Goal: Task Accomplishment & Management: Use online tool/utility

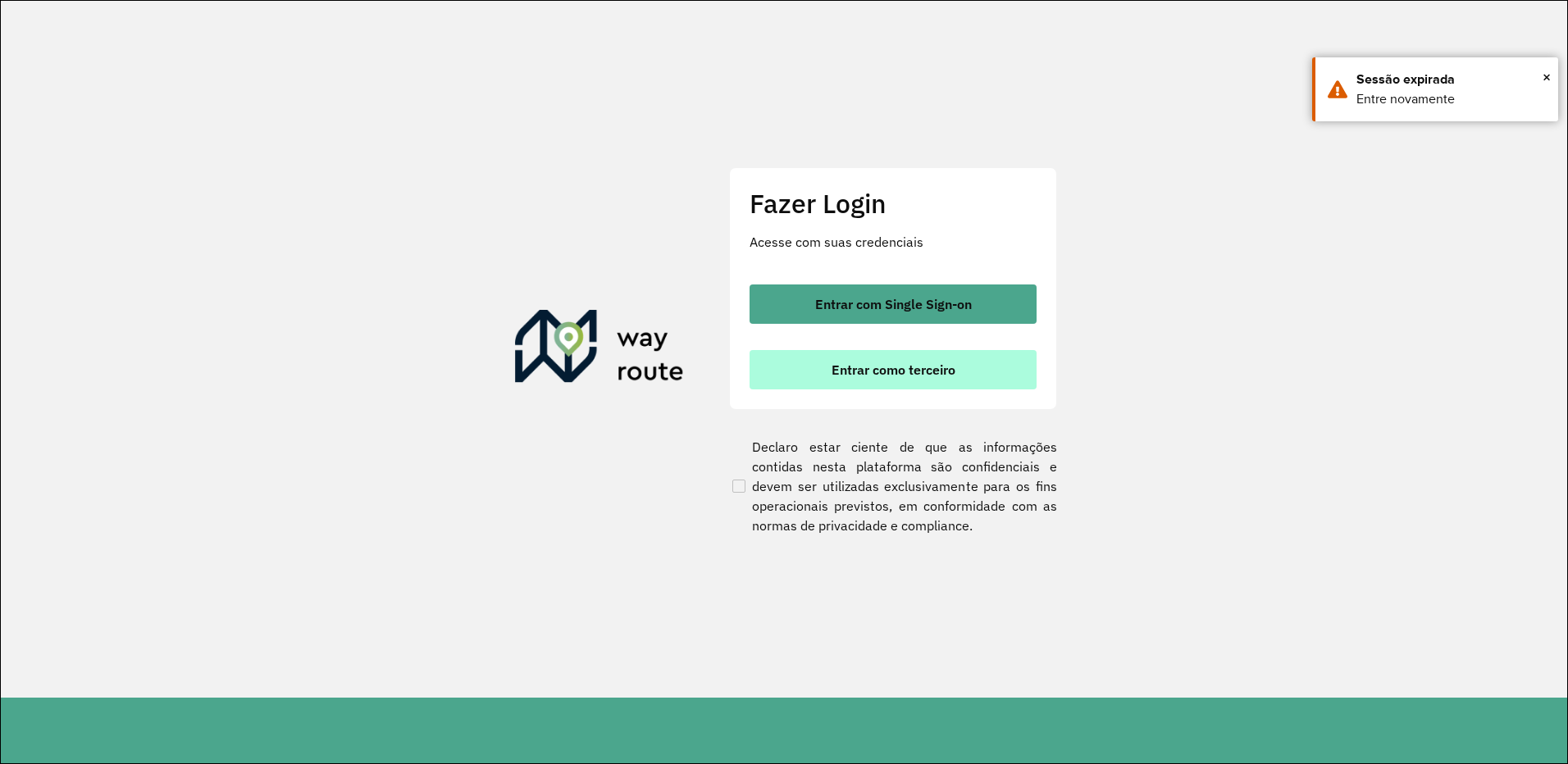
click at [891, 363] on span "Entrar como terceiro" at bounding box center [893, 369] width 124 height 13
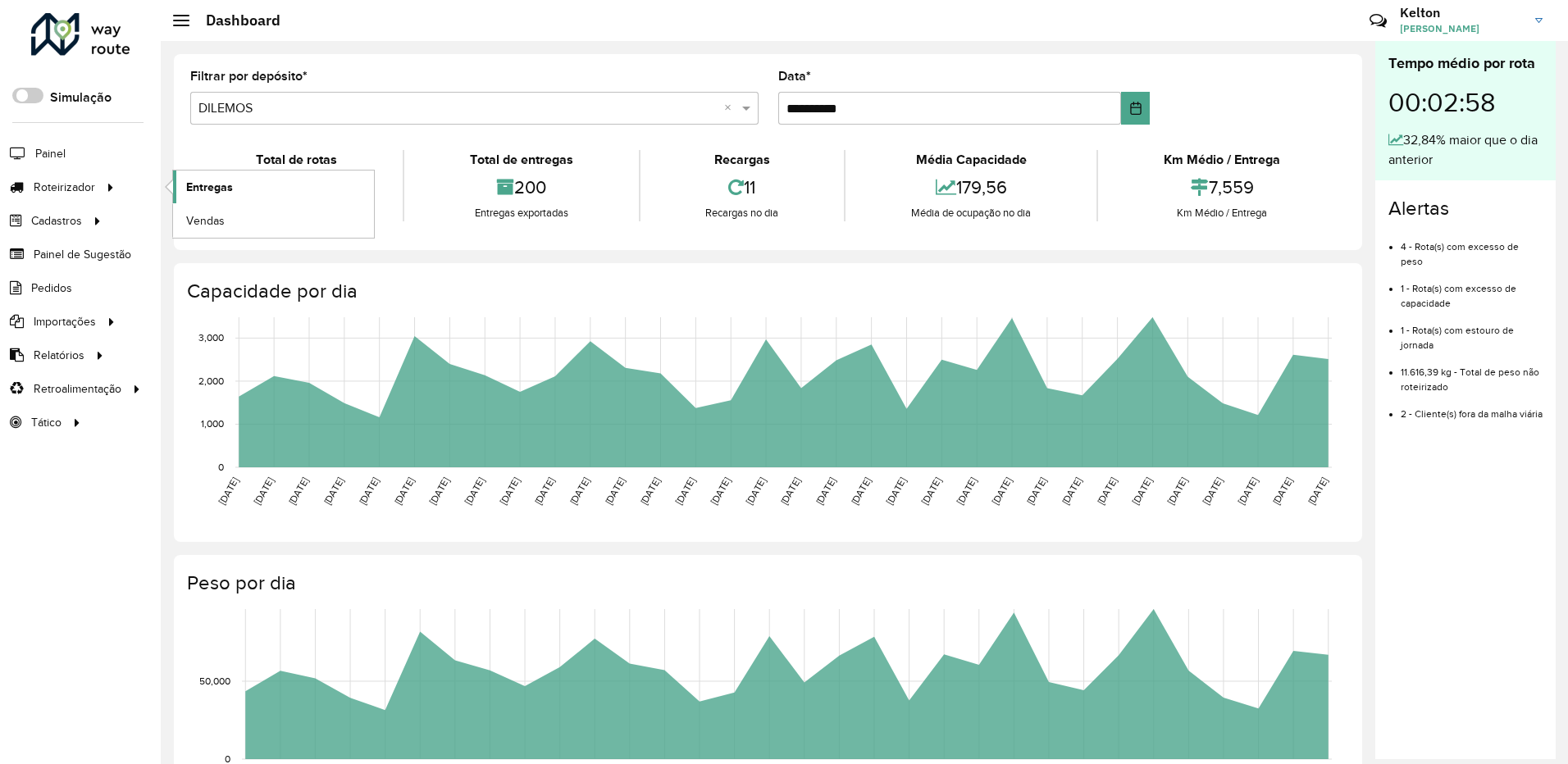
click at [184, 185] on link "Entregas" at bounding box center [274, 187] width 201 height 33
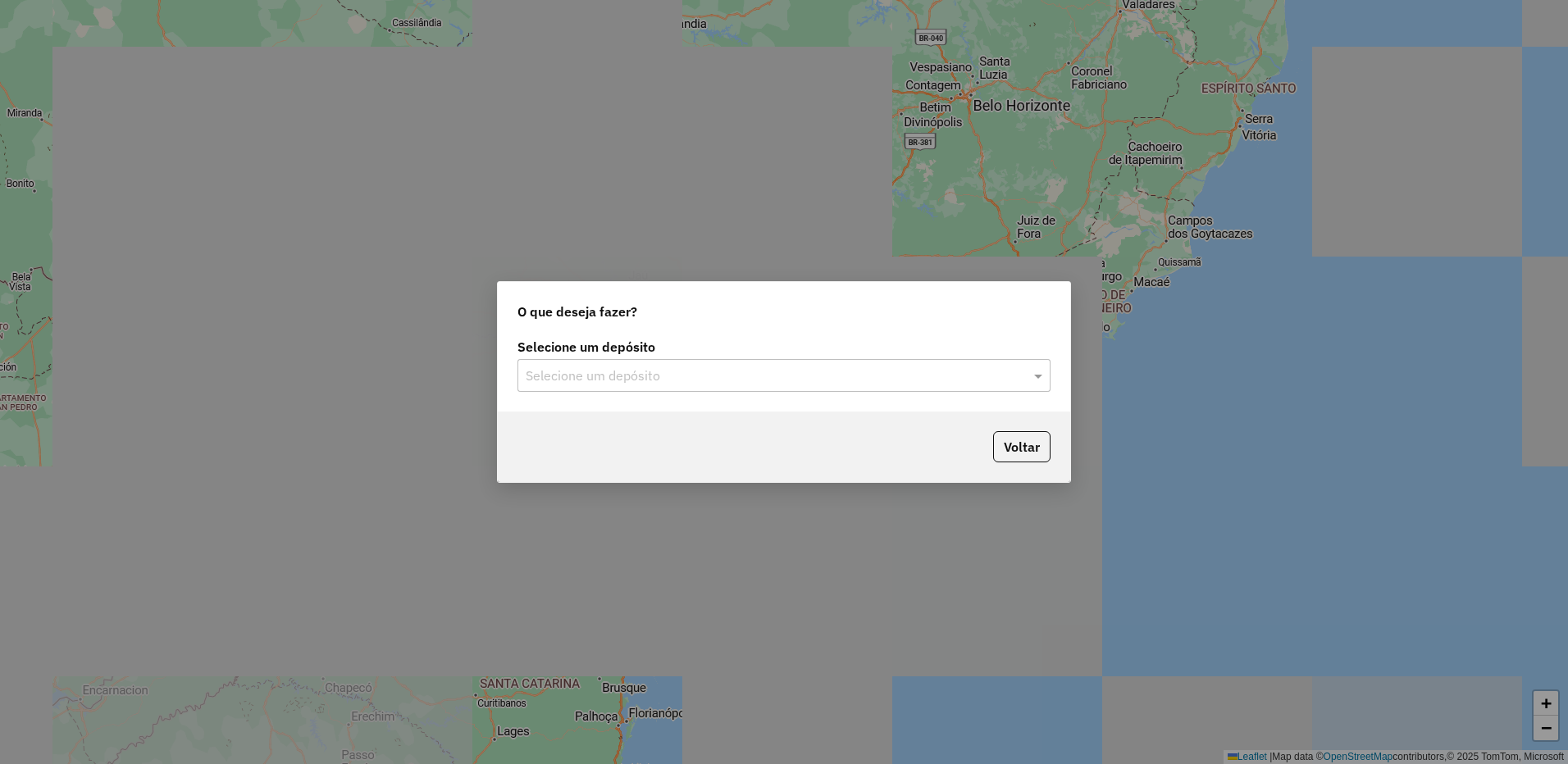
click at [615, 371] on input "text" at bounding box center [767, 376] width 484 height 20
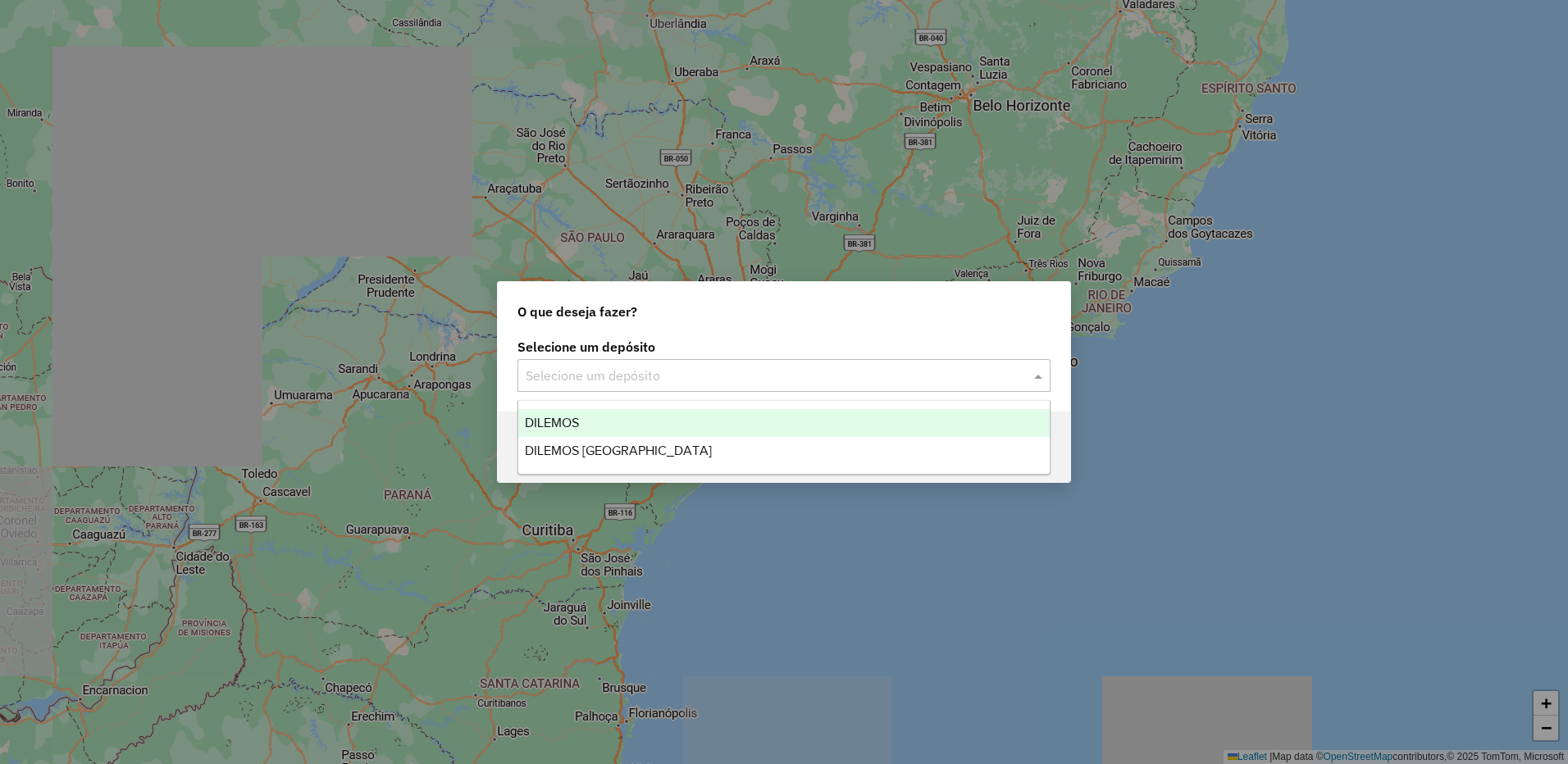
click at [561, 420] on span "DILEMOS" at bounding box center [551, 422] width 54 height 14
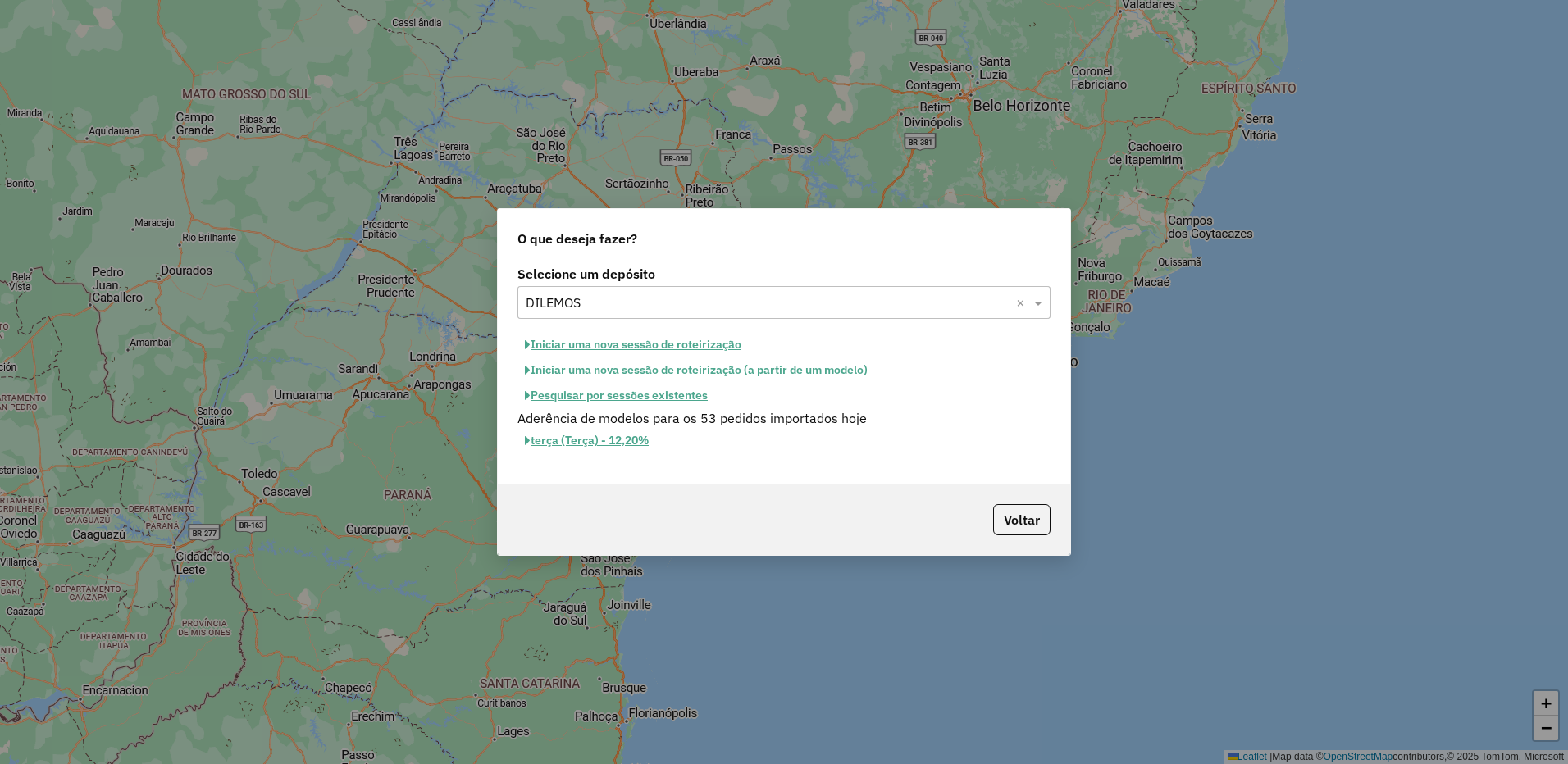
click at [629, 395] on button "Pesquisar por sessões existentes" at bounding box center [616, 396] width 197 height 25
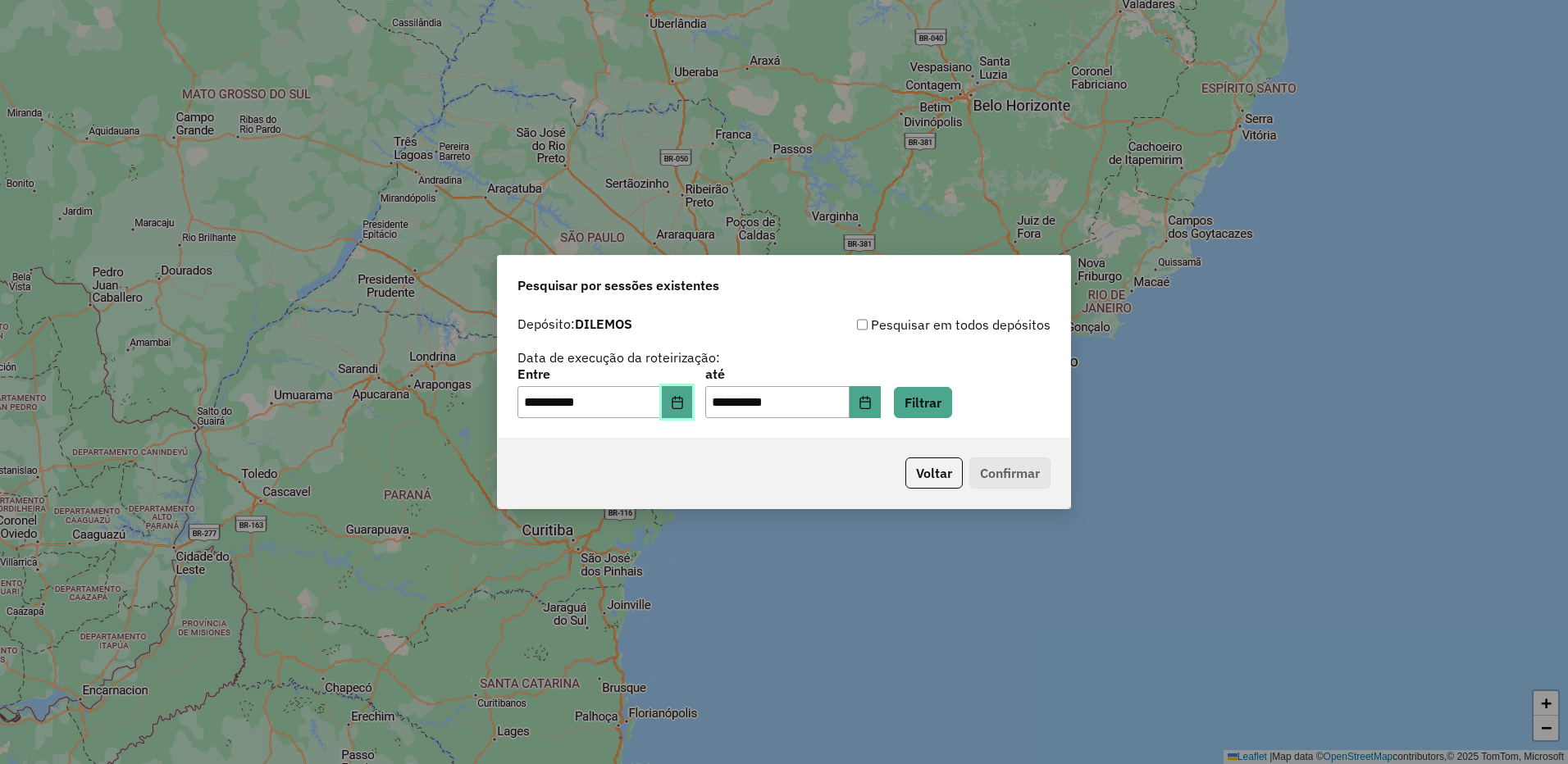
click at [682, 402] on icon "Choose Date" at bounding box center [676, 402] width 11 height 13
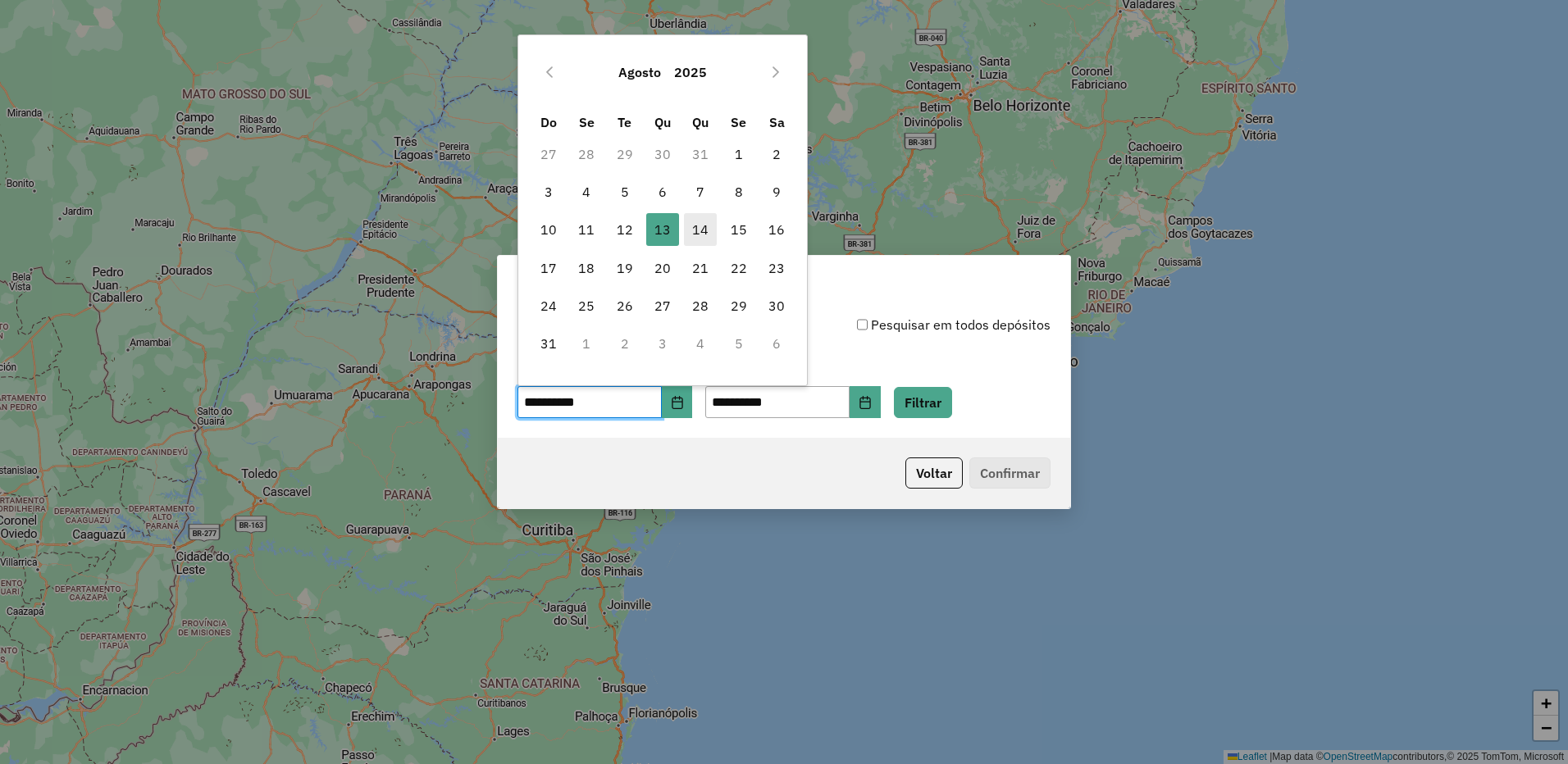
click at [699, 231] on span "14" at bounding box center [701, 230] width 33 height 33
type input "**********"
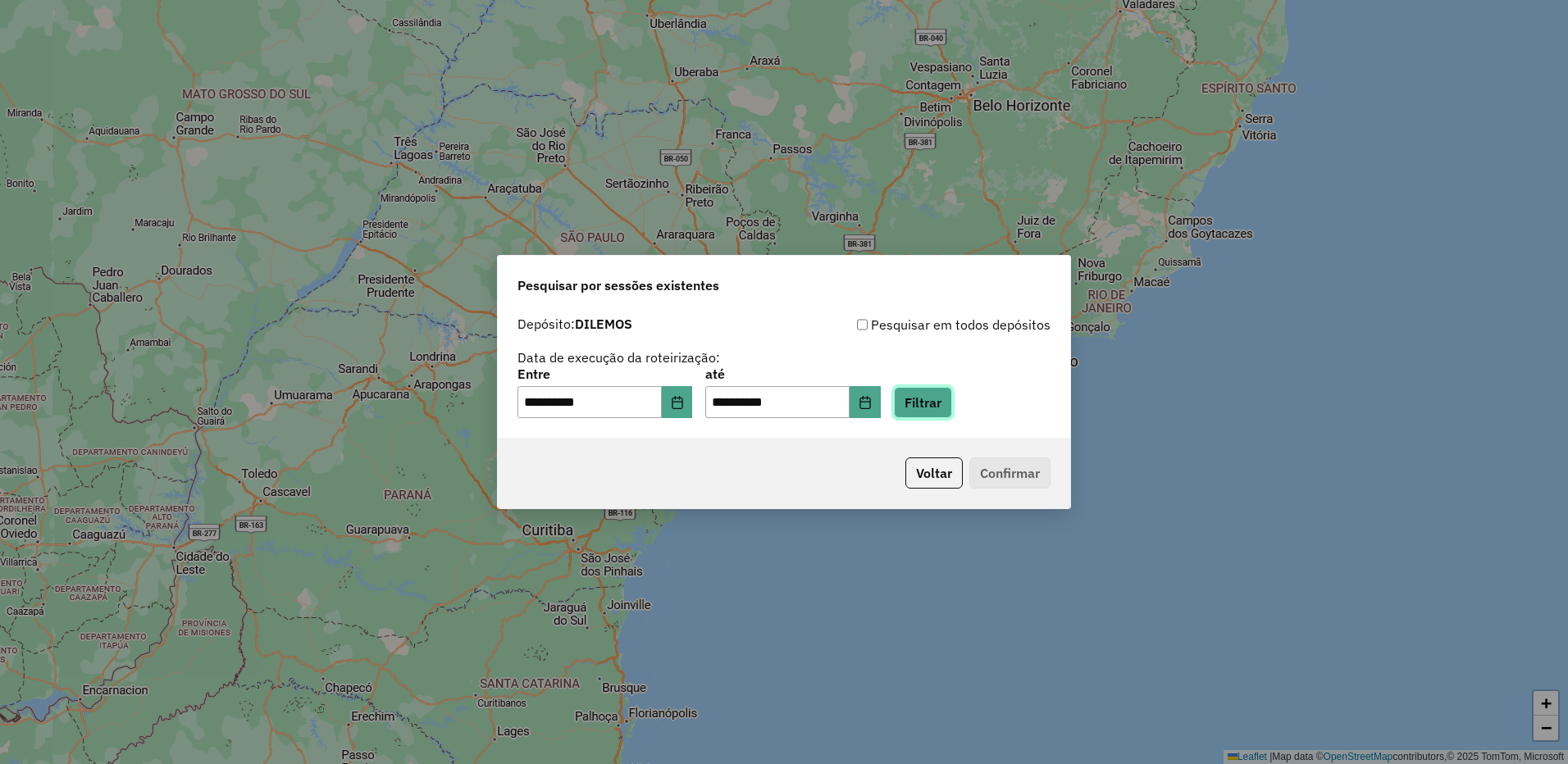
click at [952, 395] on button "Filtrar" at bounding box center [923, 403] width 59 height 31
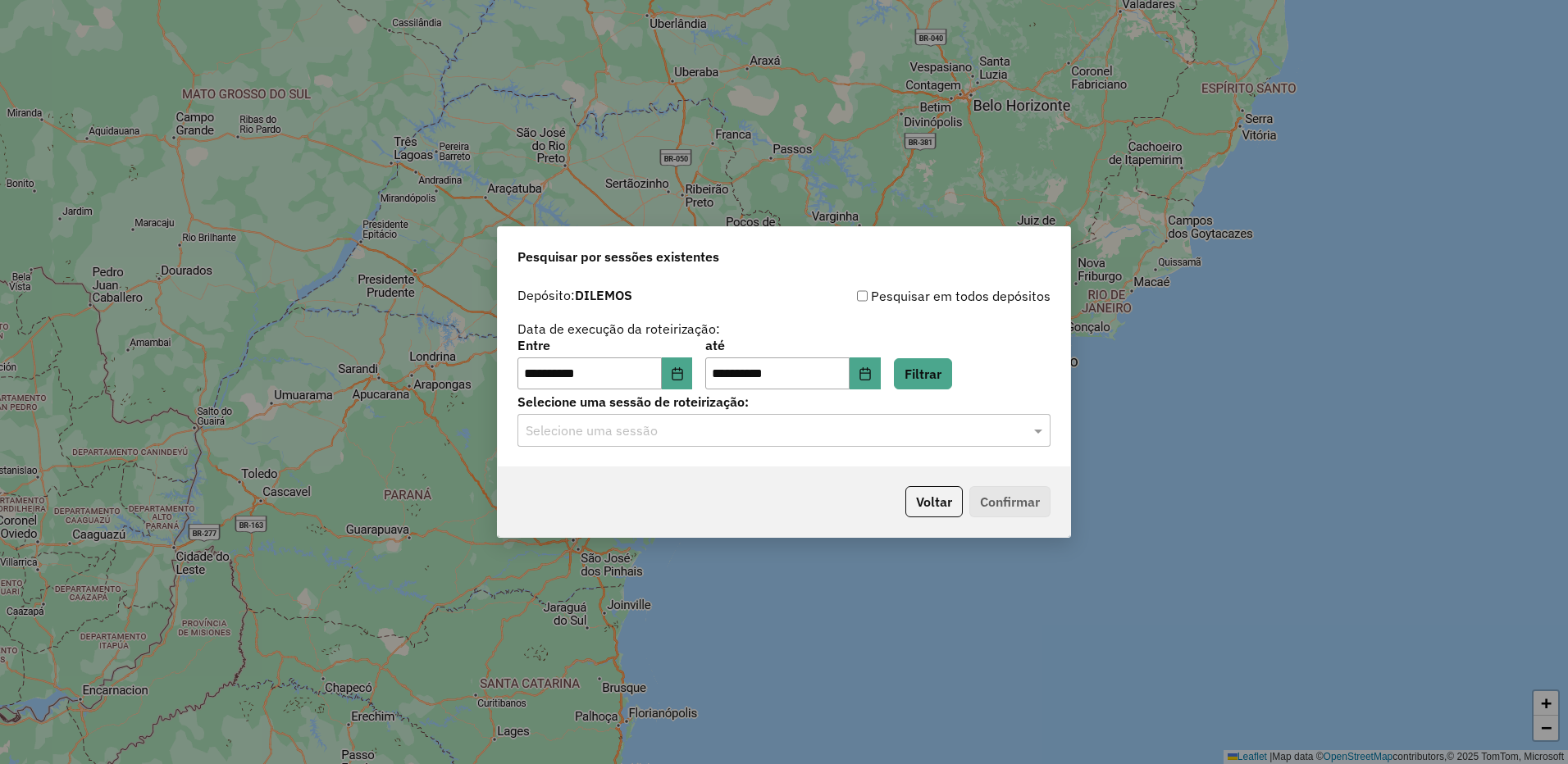
click at [785, 421] on input "text" at bounding box center [767, 431] width 484 height 20
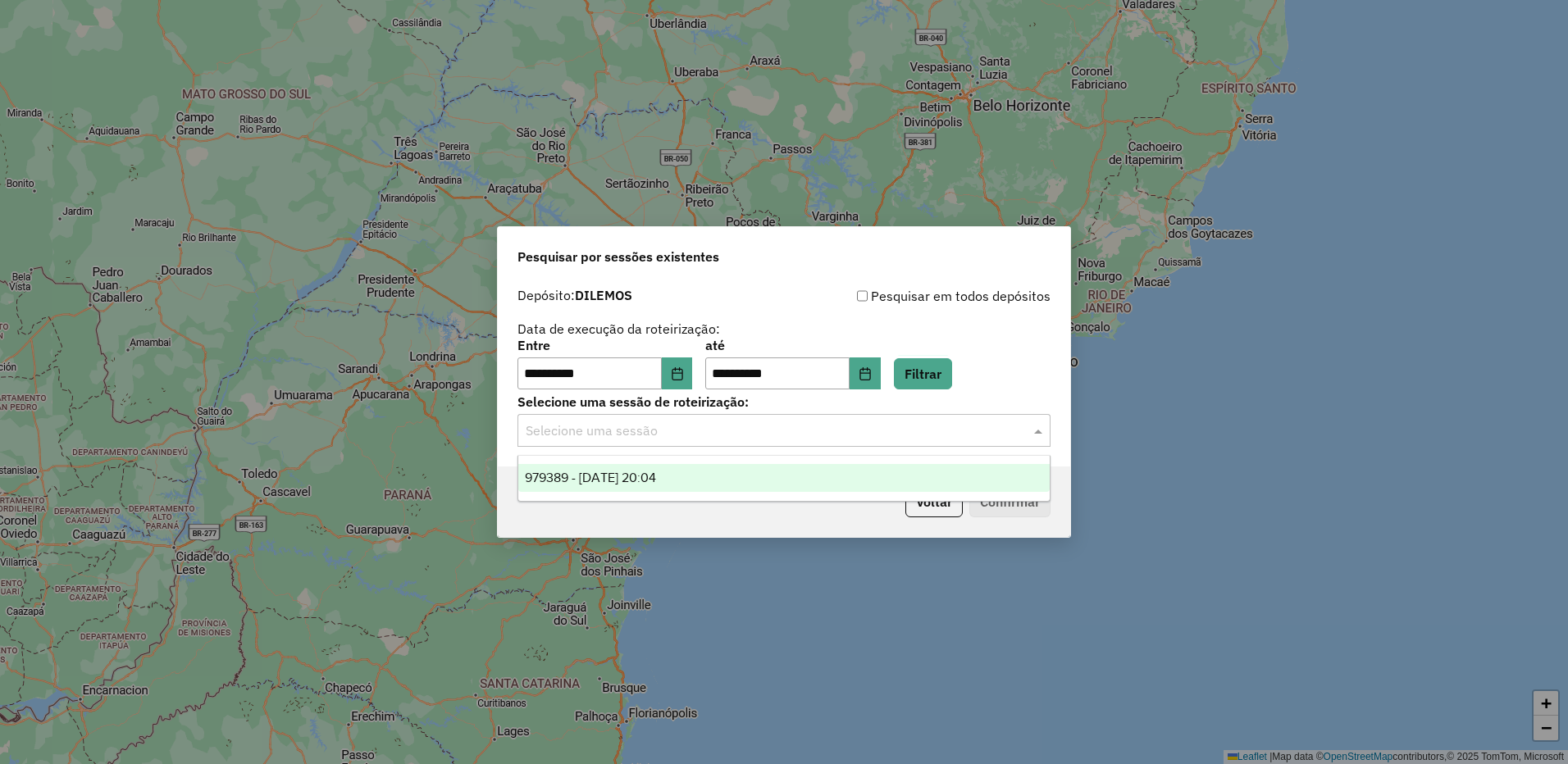
click at [637, 469] on div "979389 - 14/08/2025 20:04" at bounding box center [784, 478] width 532 height 28
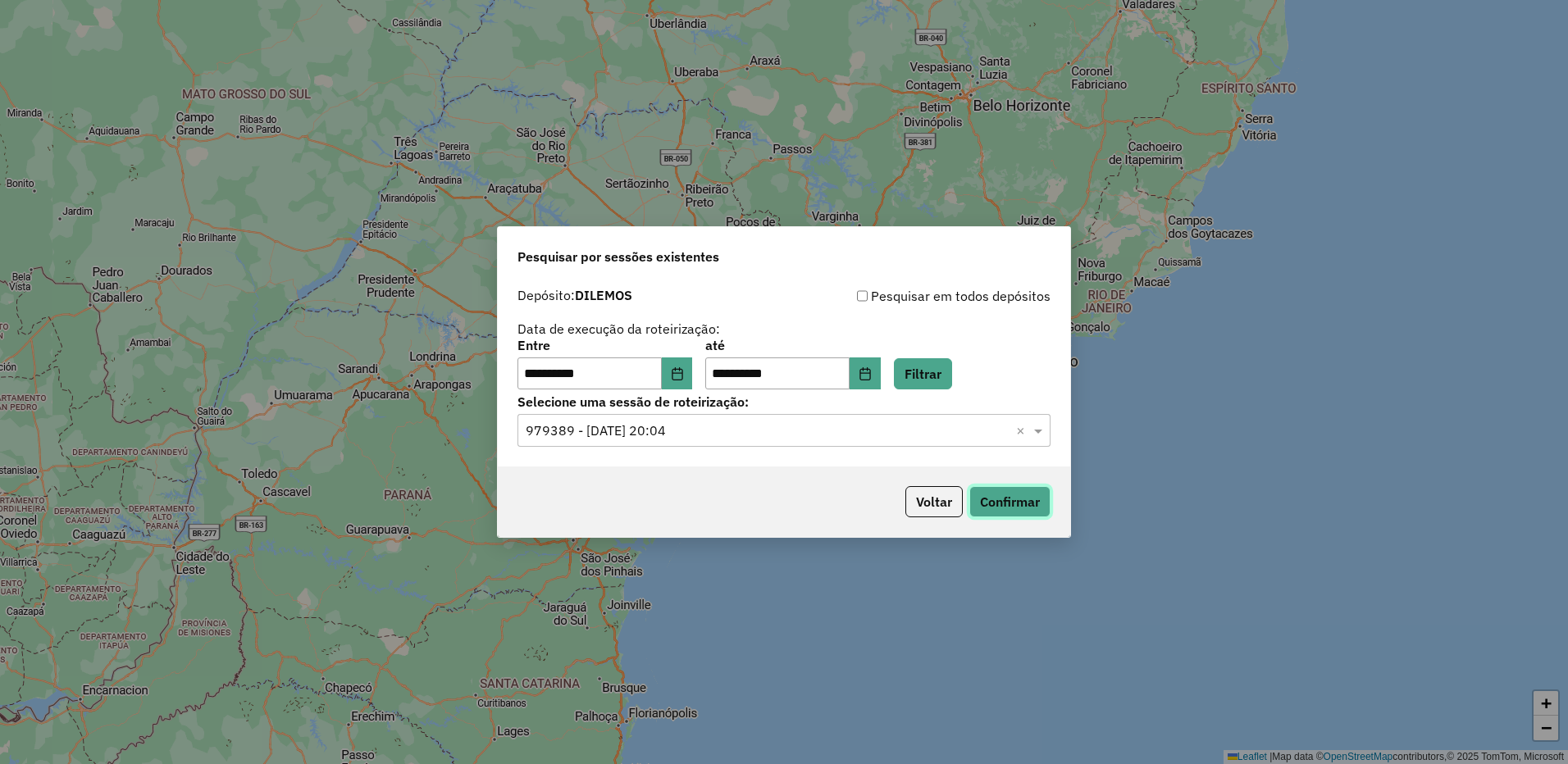
click at [994, 490] on button "Confirmar" at bounding box center [1009, 501] width 81 height 31
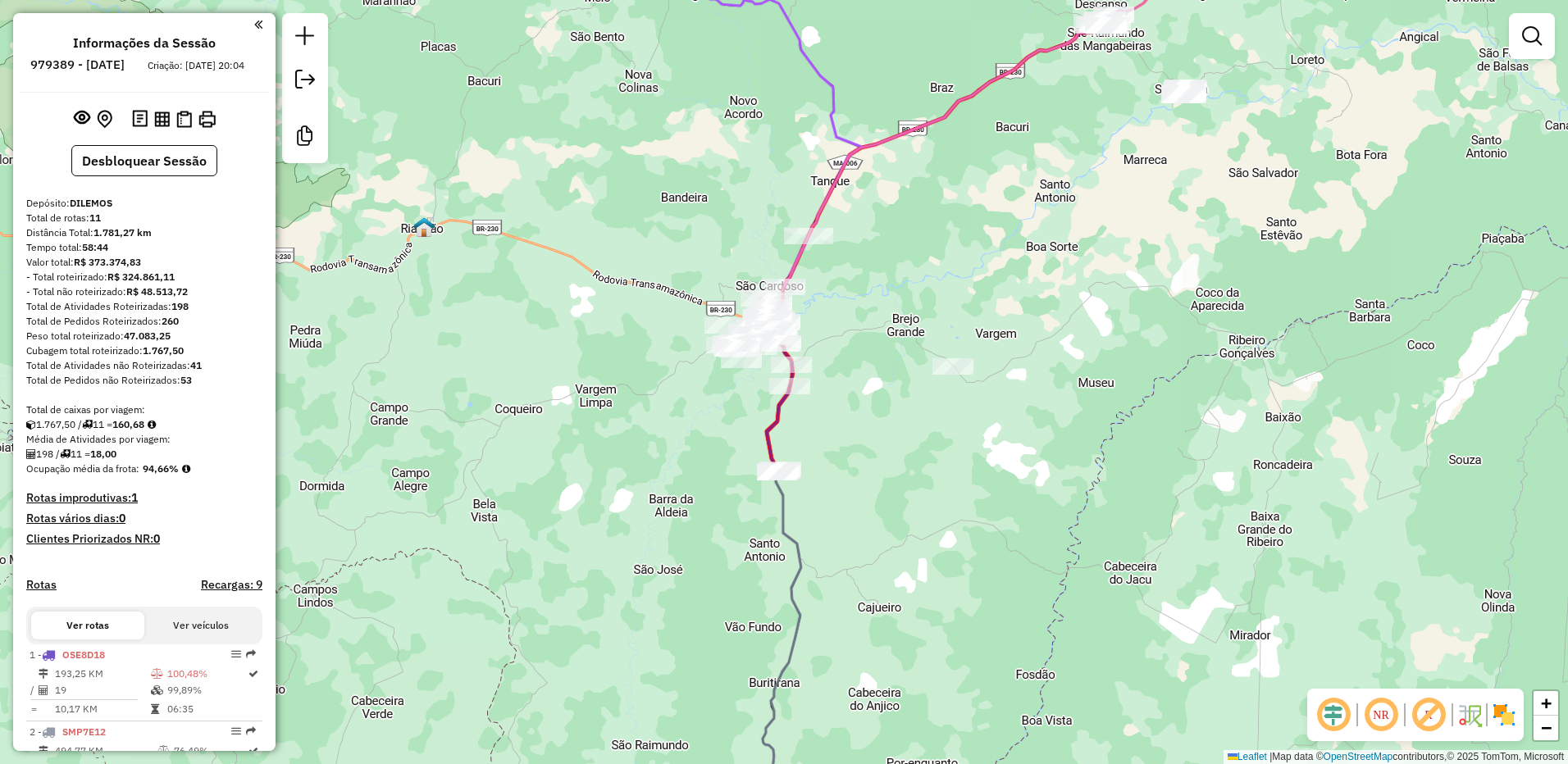
drag, startPoint x: 894, startPoint y: 256, endPoint x: 885, endPoint y: 246, distance: 13.5
click at [885, 246] on div "Janela de atendimento Grade de atendimento Capacidade Transportadoras Veículos …" at bounding box center [784, 382] width 1568 height 764
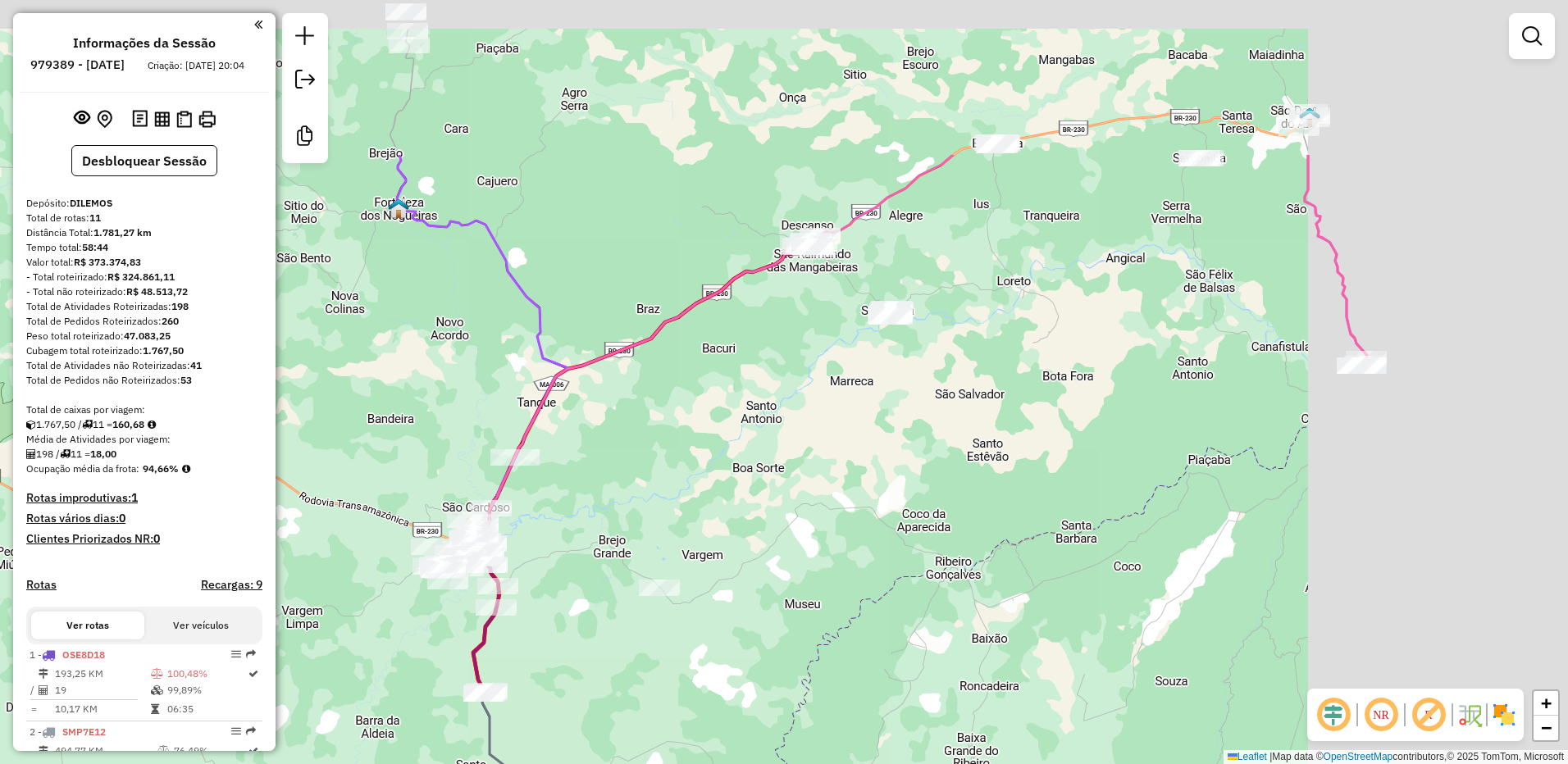
drag, startPoint x: 935, startPoint y: 303, endPoint x: 638, endPoint y: 502, distance: 357.5
click at [638, 503] on div "Janela de atendimento Grade de atendimento Capacidade Transportadoras Veículos …" at bounding box center [784, 382] width 1568 height 764
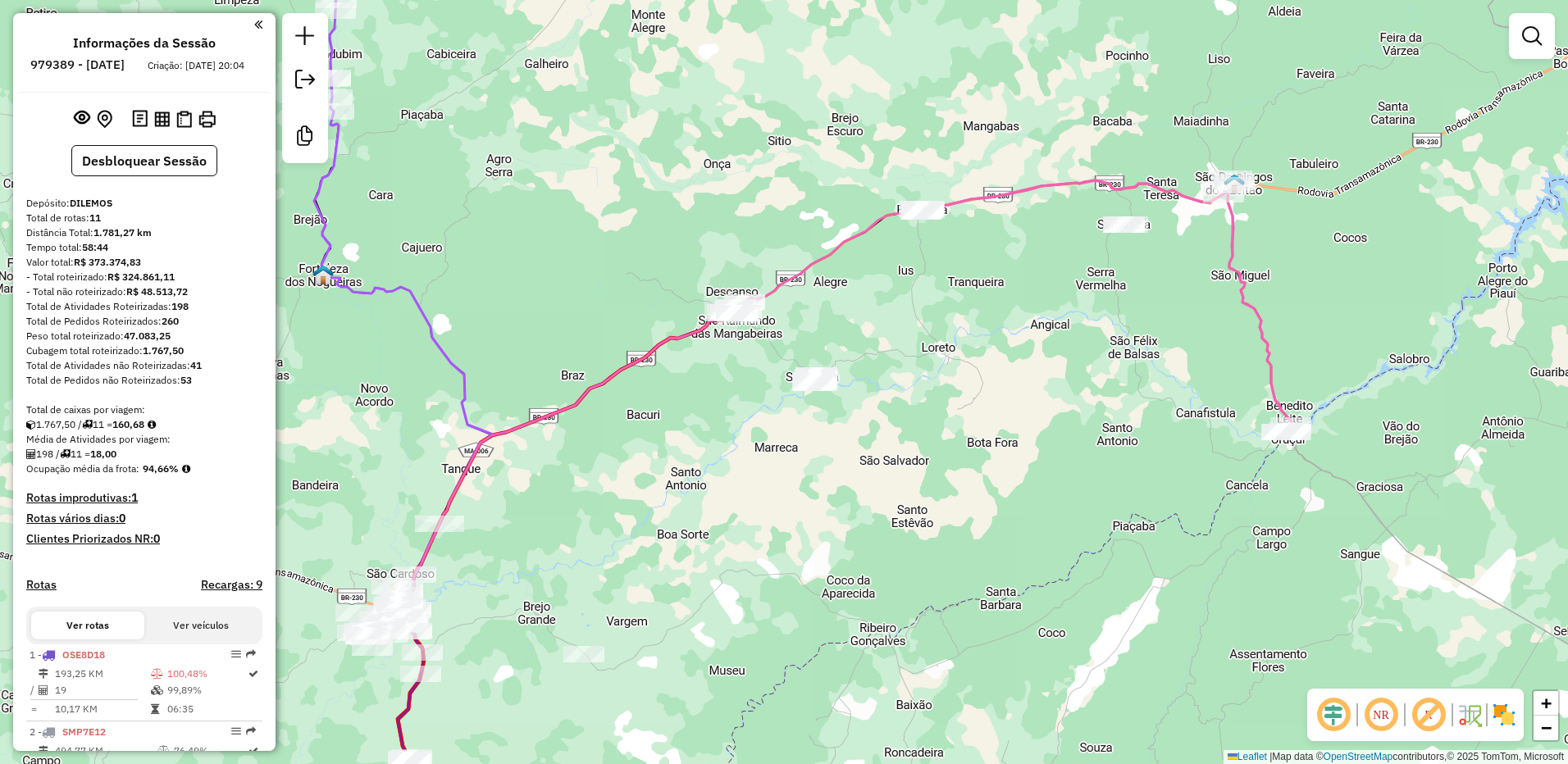
drag, startPoint x: 677, startPoint y: 512, endPoint x: 730, endPoint y: 478, distance: 63.0
click at [730, 478] on div "Janela de atendimento Grade de atendimento Capacidade Transportadoras Veículos …" at bounding box center [784, 382] width 1568 height 764
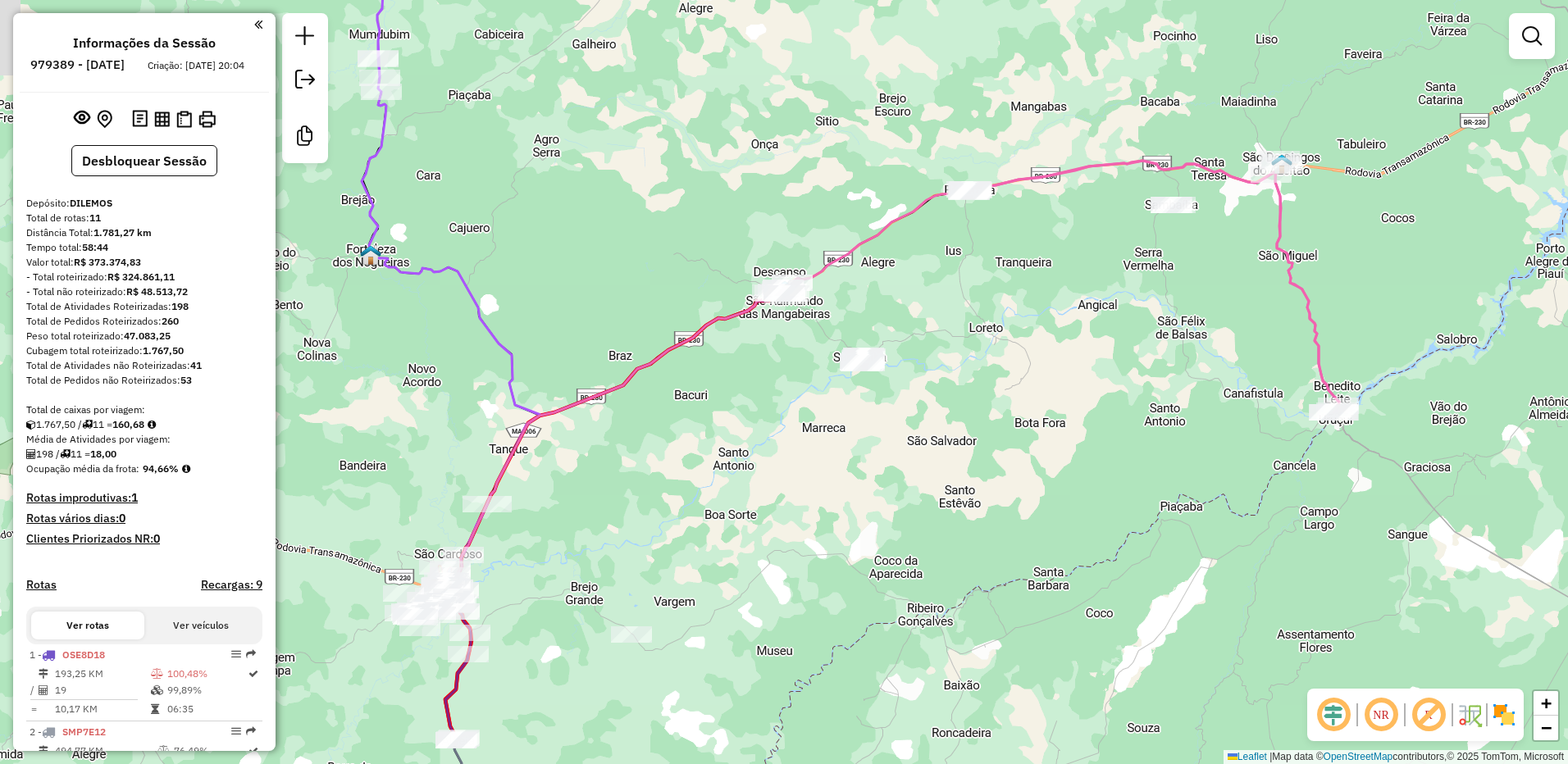
drag, startPoint x: 705, startPoint y: 483, endPoint x: 762, endPoint y: 461, distance: 61.1
click at [762, 461] on div "Janela de atendimento Grade de atendimento Capacidade Transportadoras Veículos …" at bounding box center [784, 382] width 1568 height 764
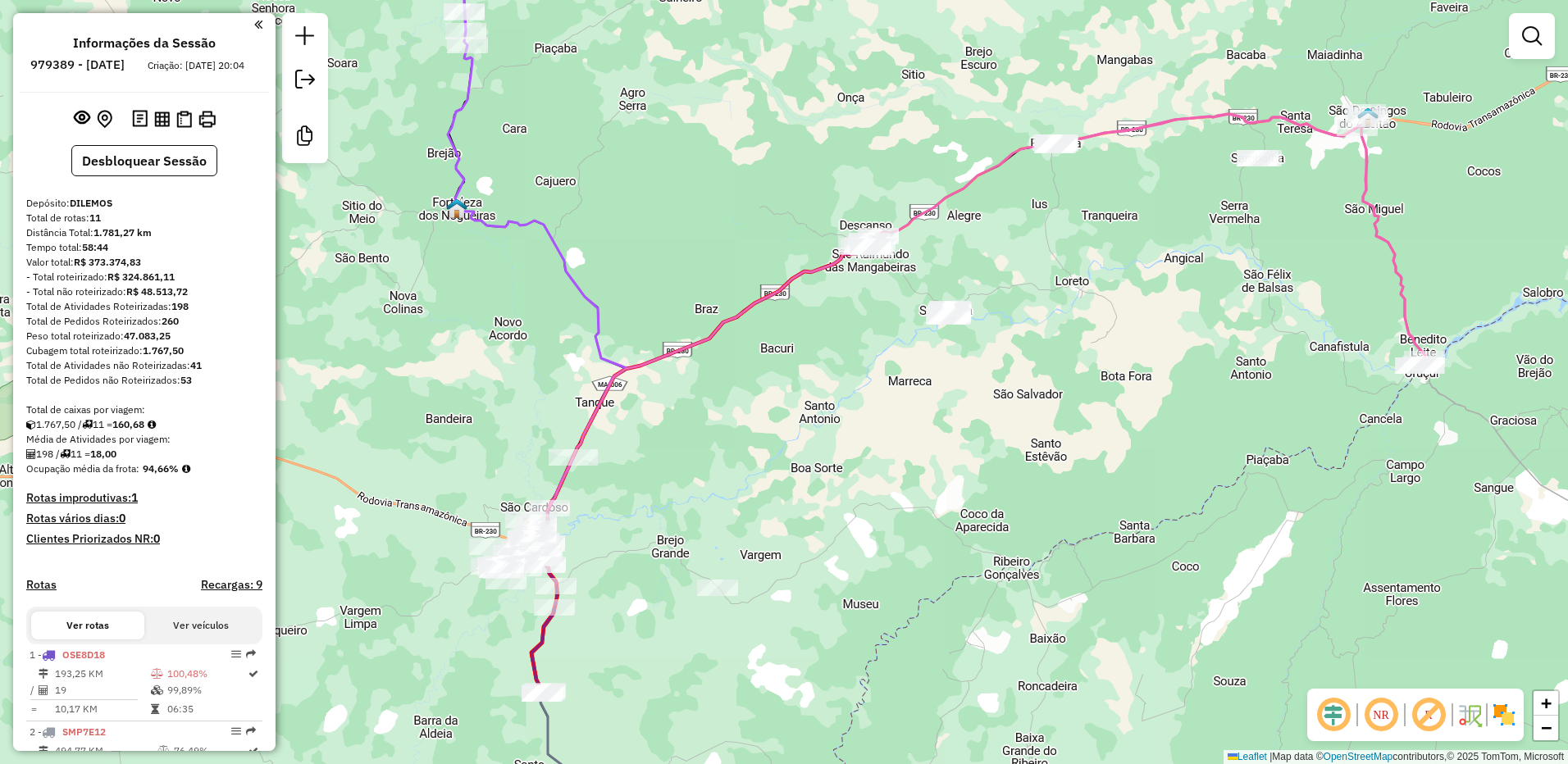
drag, startPoint x: 719, startPoint y: 475, endPoint x: 831, endPoint y: 423, distance: 123.5
click at [849, 405] on div "Janela de atendimento Grade de atendimento Capacidade Transportadoras Veículos …" at bounding box center [784, 382] width 1568 height 764
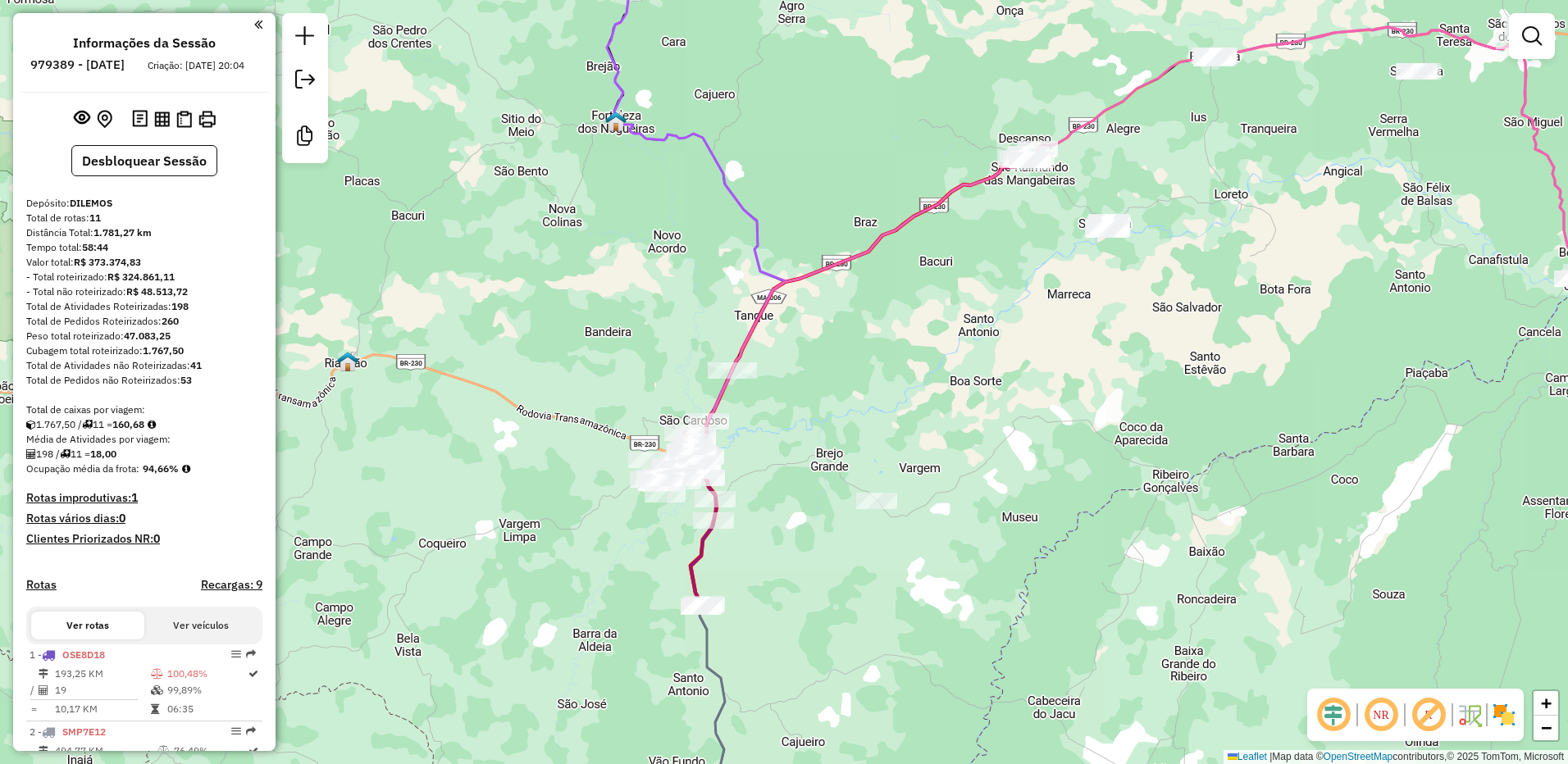
drag, startPoint x: 793, startPoint y: 447, endPoint x: 819, endPoint y: 430, distance: 31.1
click at [819, 430] on div "Janela de atendimento Grade de atendimento Capacidade Transportadoras Veículos …" at bounding box center [784, 382] width 1568 height 764
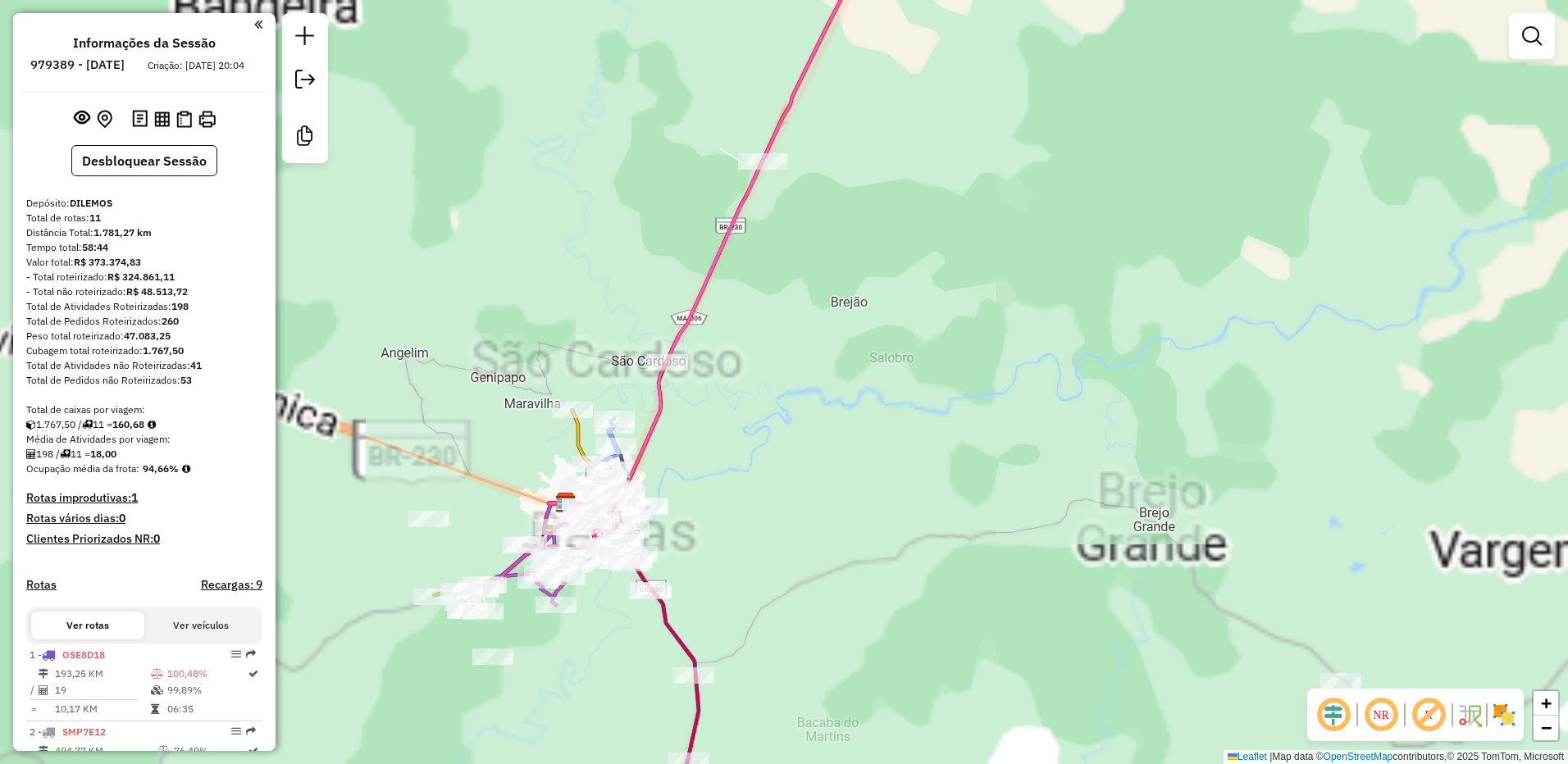
drag, startPoint x: 782, startPoint y: 424, endPoint x: 871, endPoint y: 356, distance: 112.0
click at [871, 356] on div "Janela de atendimento Grade de atendimento Capacidade Transportadoras Veículos …" at bounding box center [784, 382] width 1568 height 764
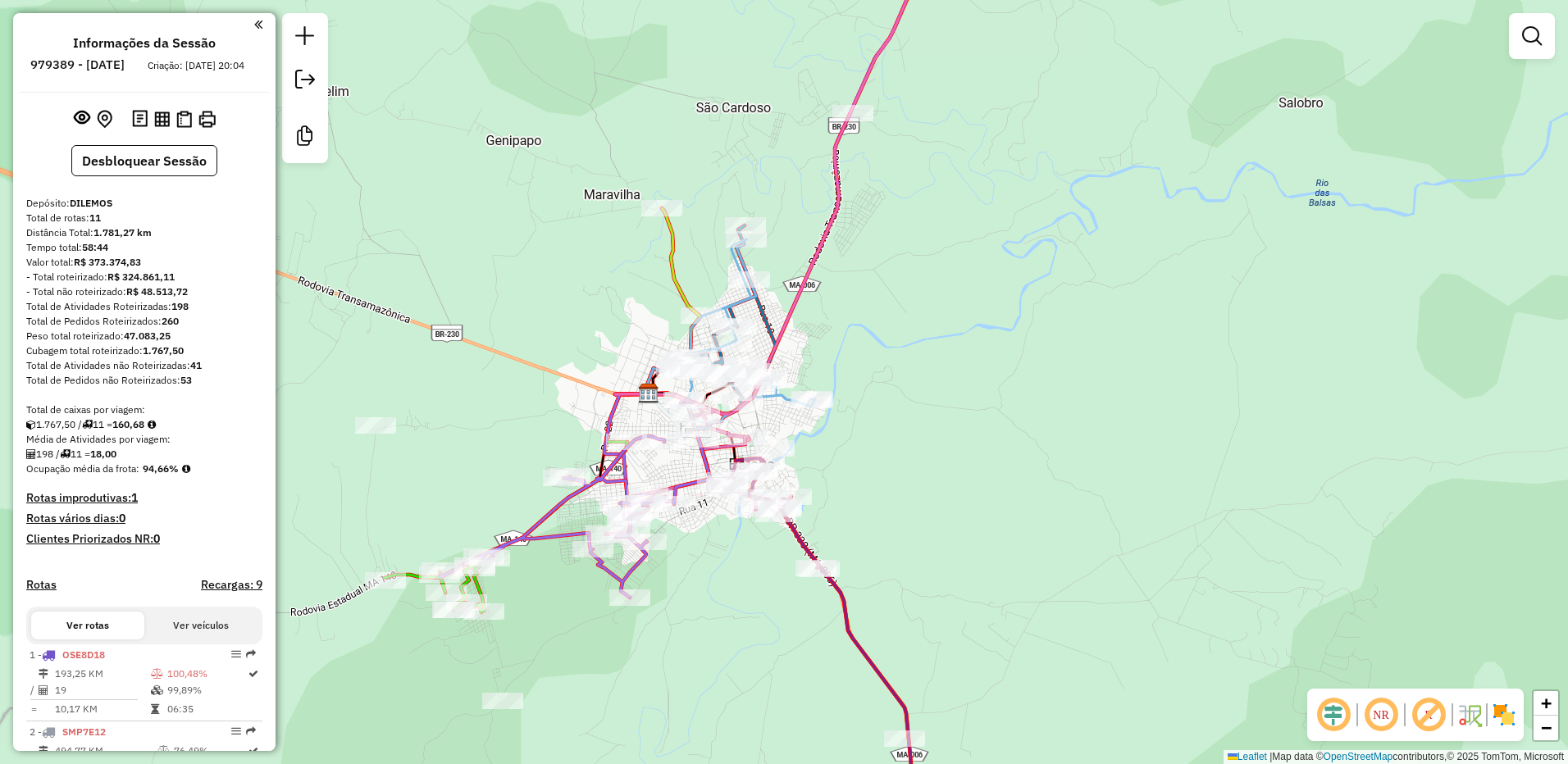
drag, startPoint x: 795, startPoint y: 428, endPoint x: 941, endPoint y: 378, distance: 154.3
click at [941, 378] on div "Janela de atendimento Grade de atendimento Capacidade Transportadoras Veículos …" at bounding box center [784, 382] width 1568 height 764
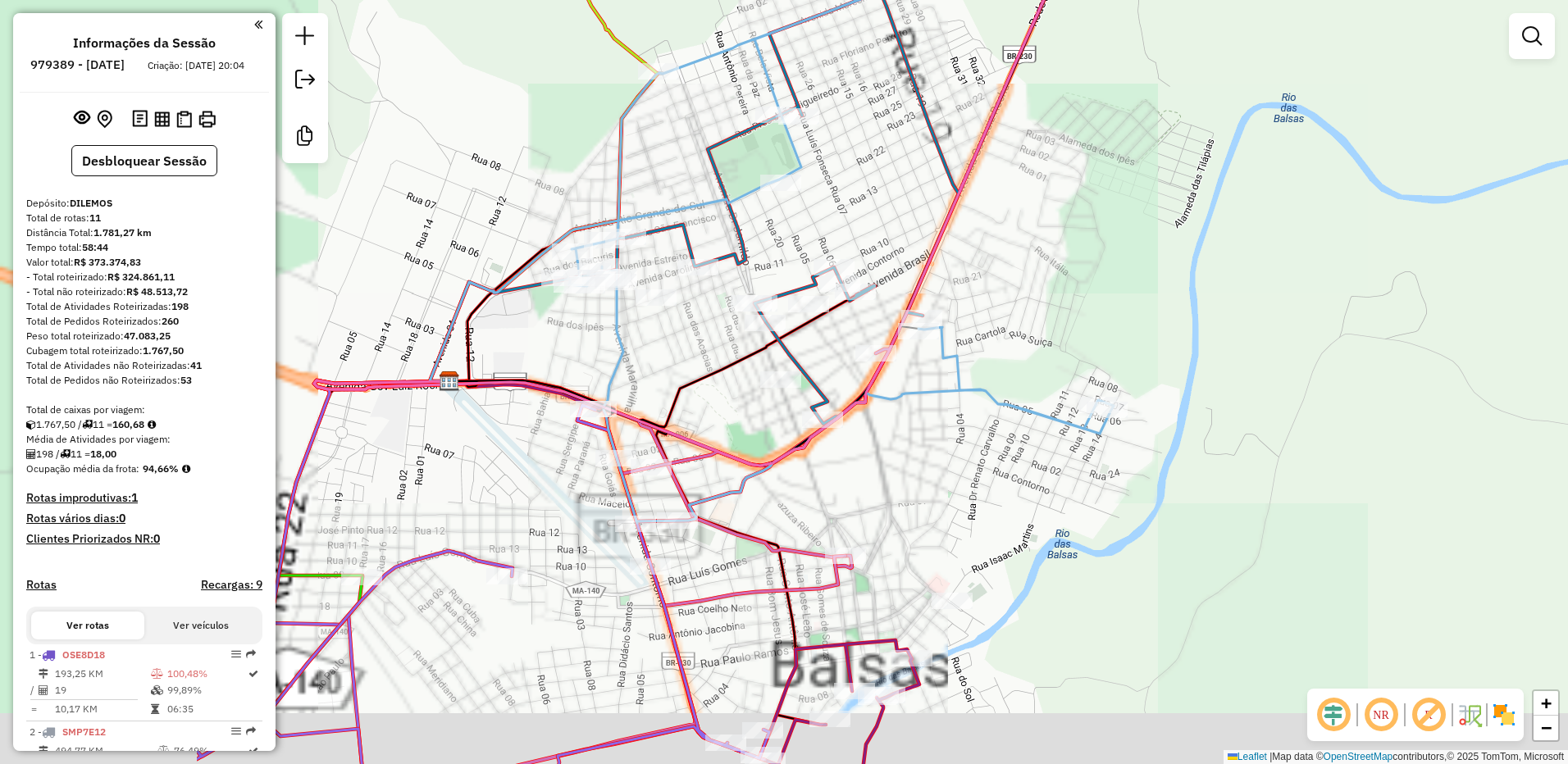
drag, startPoint x: 811, startPoint y: 371, endPoint x: 1162, endPoint y: 319, distance: 354.8
click at [1162, 319] on div "Janela de atendimento Grade de atendimento Capacidade Transportadoras Veículos …" at bounding box center [784, 382] width 1568 height 764
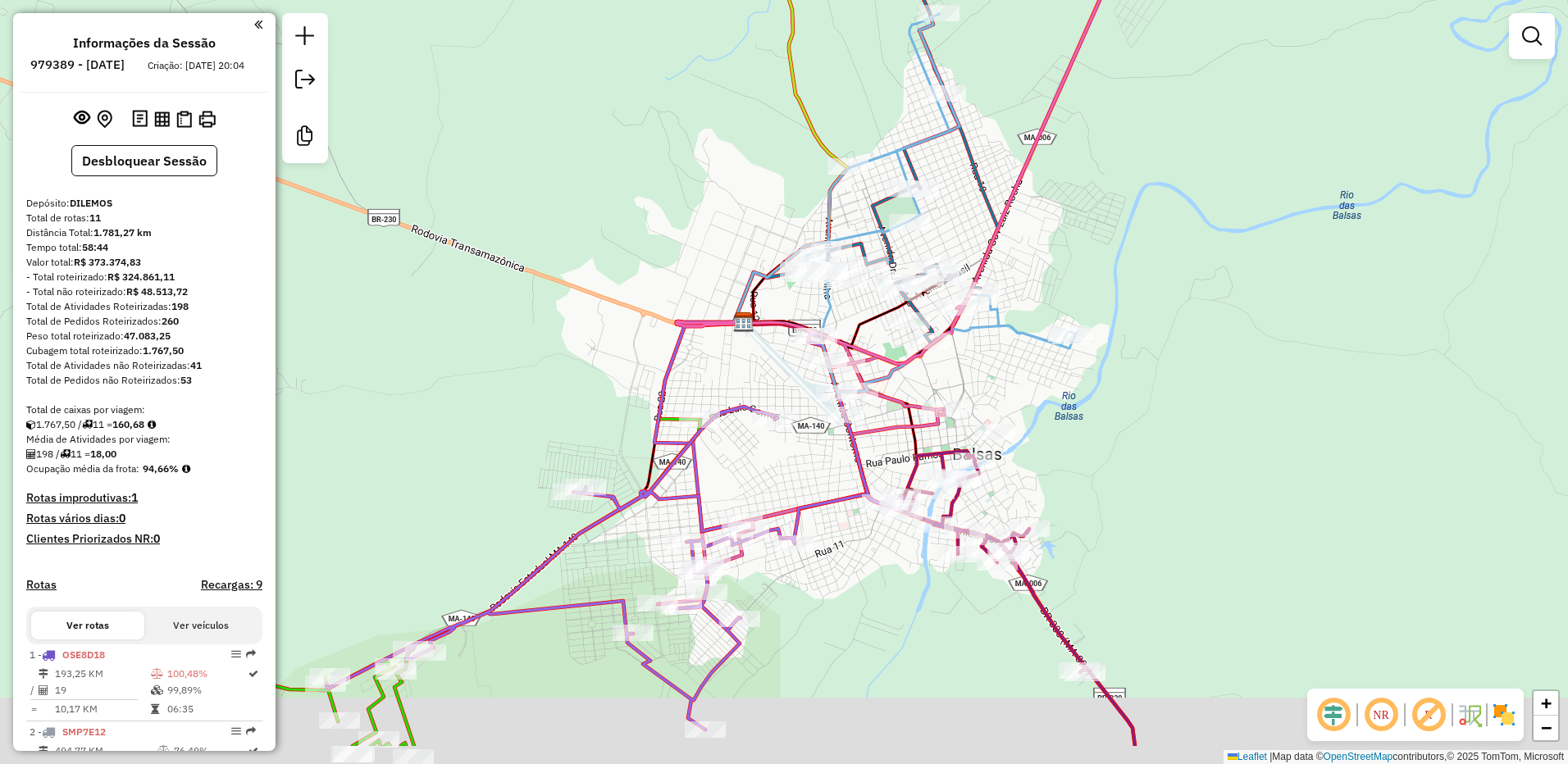
drag, startPoint x: 856, startPoint y: 544, endPoint x: 925, endPoint y: 391, distance: 167.8
click at [925, 391] on div "Janela de atendimento Grade de atendimento Capacidade Transportadoras Veículos …" at bounding box center [784, 382] width 1568 height 764
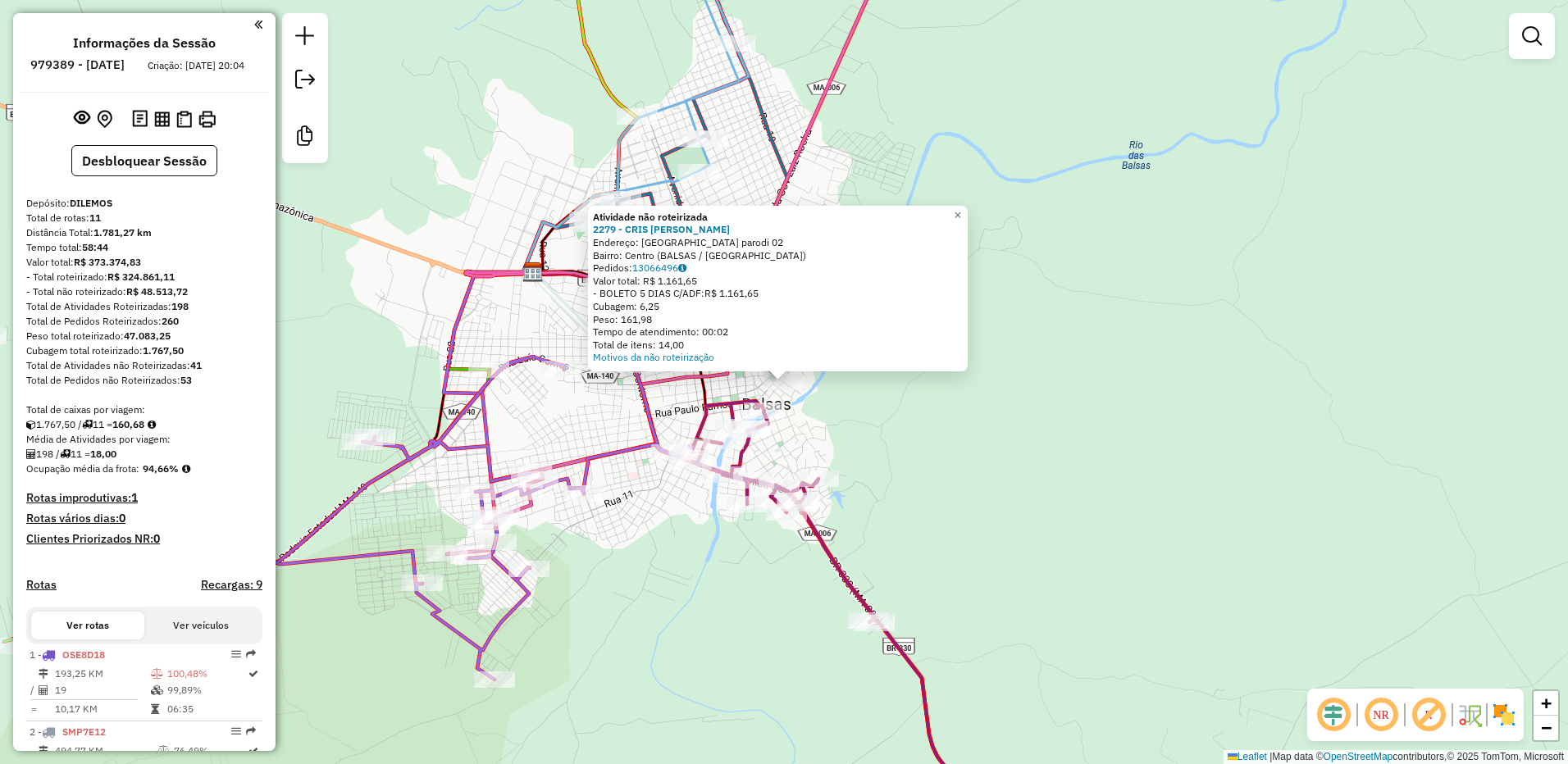
click at [912, 435] on div "Atividade não roteirizada 2279 - CRIS MARISCO GOURME Endereço: [GEOGRAPHIC_DATA…" at bounding box center [784, 382] width 1568 height 764
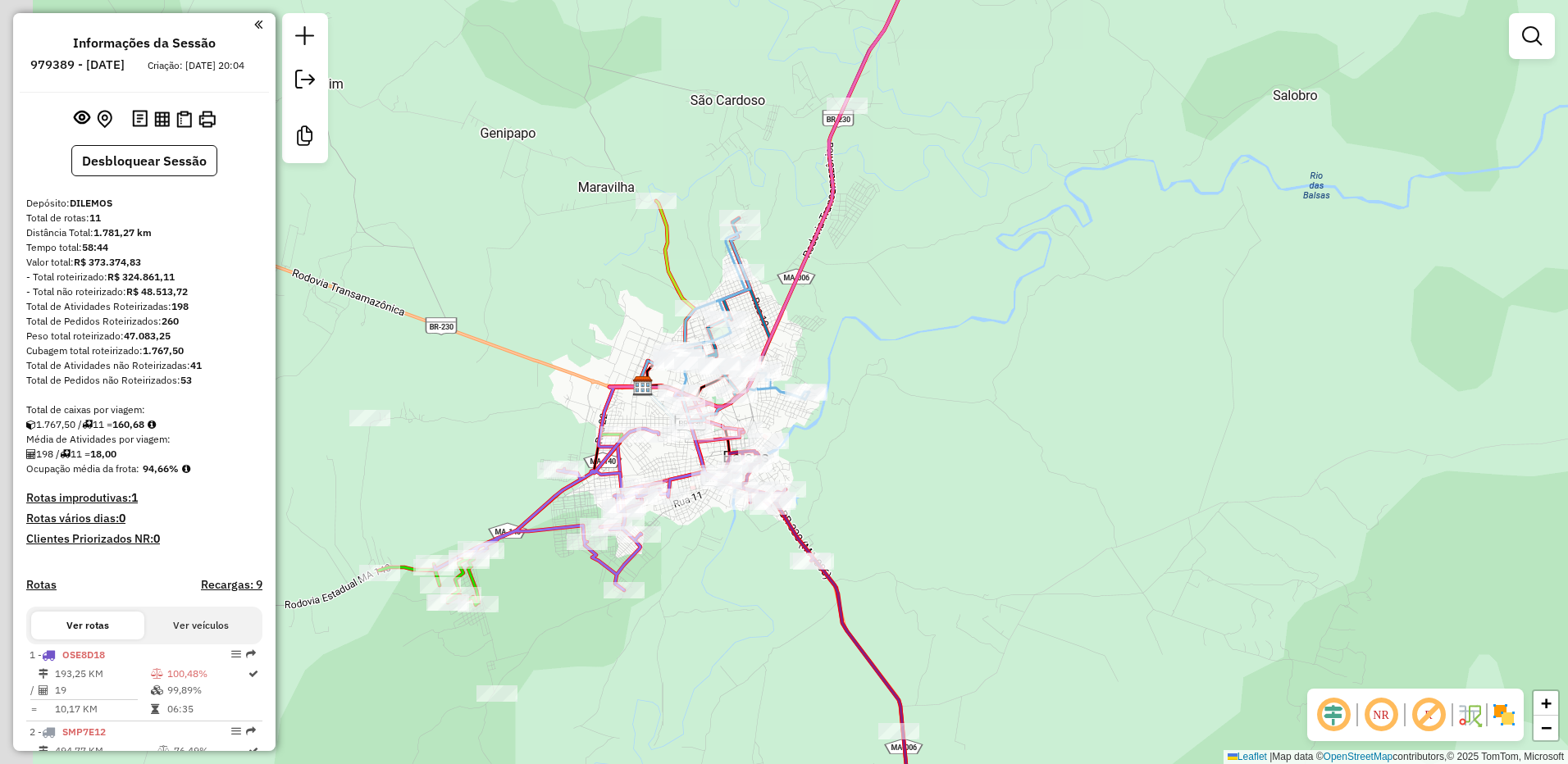
drag, startPoint x: 436, startPoint y: 455, endPoint x: 521, endPoint y: 424, distance: 90.5
click at [521, 424] on div "Janela de atendimento Grade de atendimento Capacidade Transportadoras Veículos …" at bounding box center [784, 382] width 1568 height 764
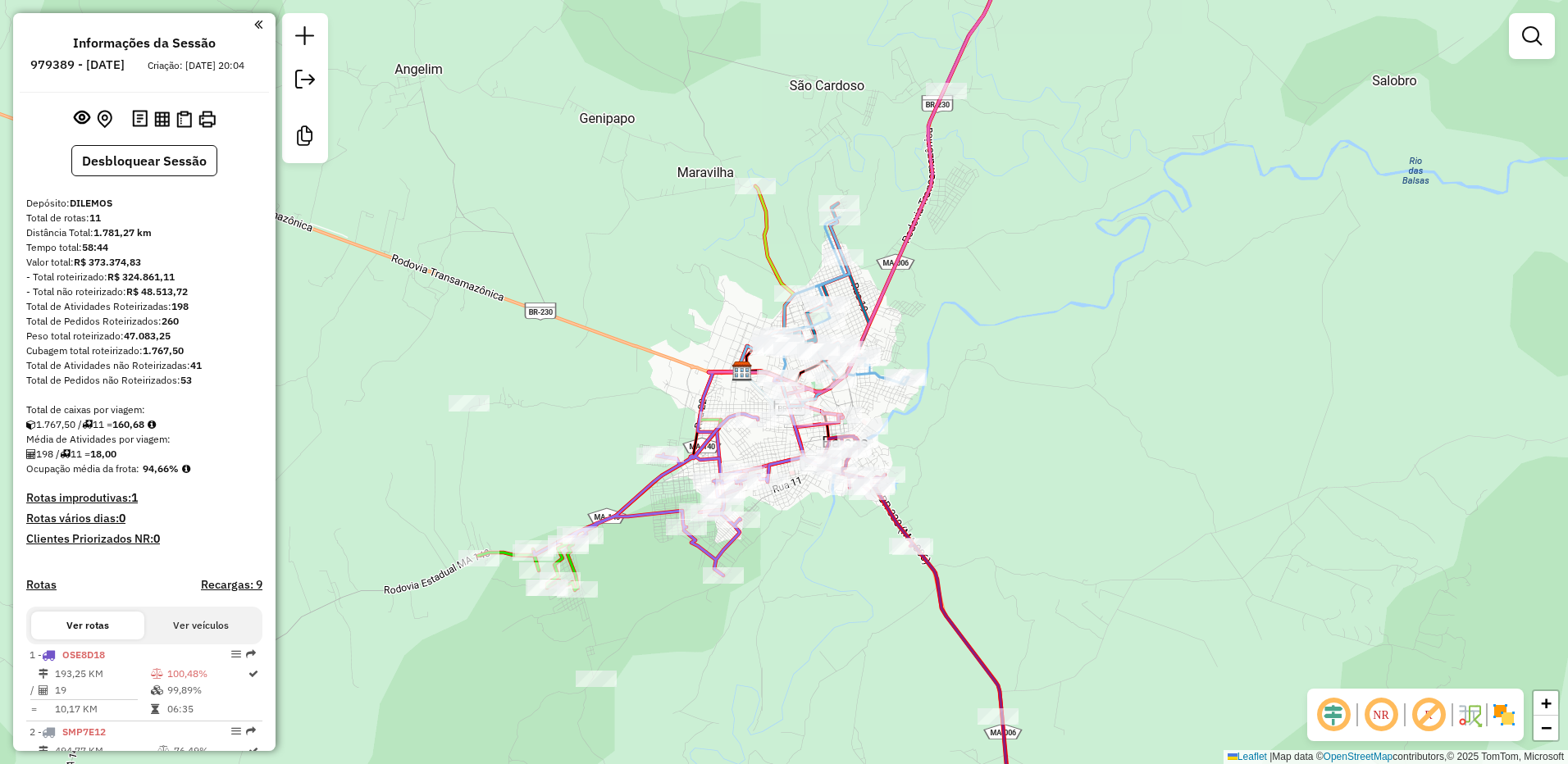
drag, startPoint x: 511, startPoint y: 445, endPoint x: 583, endPoint y: 445, distance: 72.0
click at [588, 441] on div "Janela de atendimento Grade de atendimento Capacidade Transportadoras Veículos …" at bounding box center [784, 382] width 1568 height 764
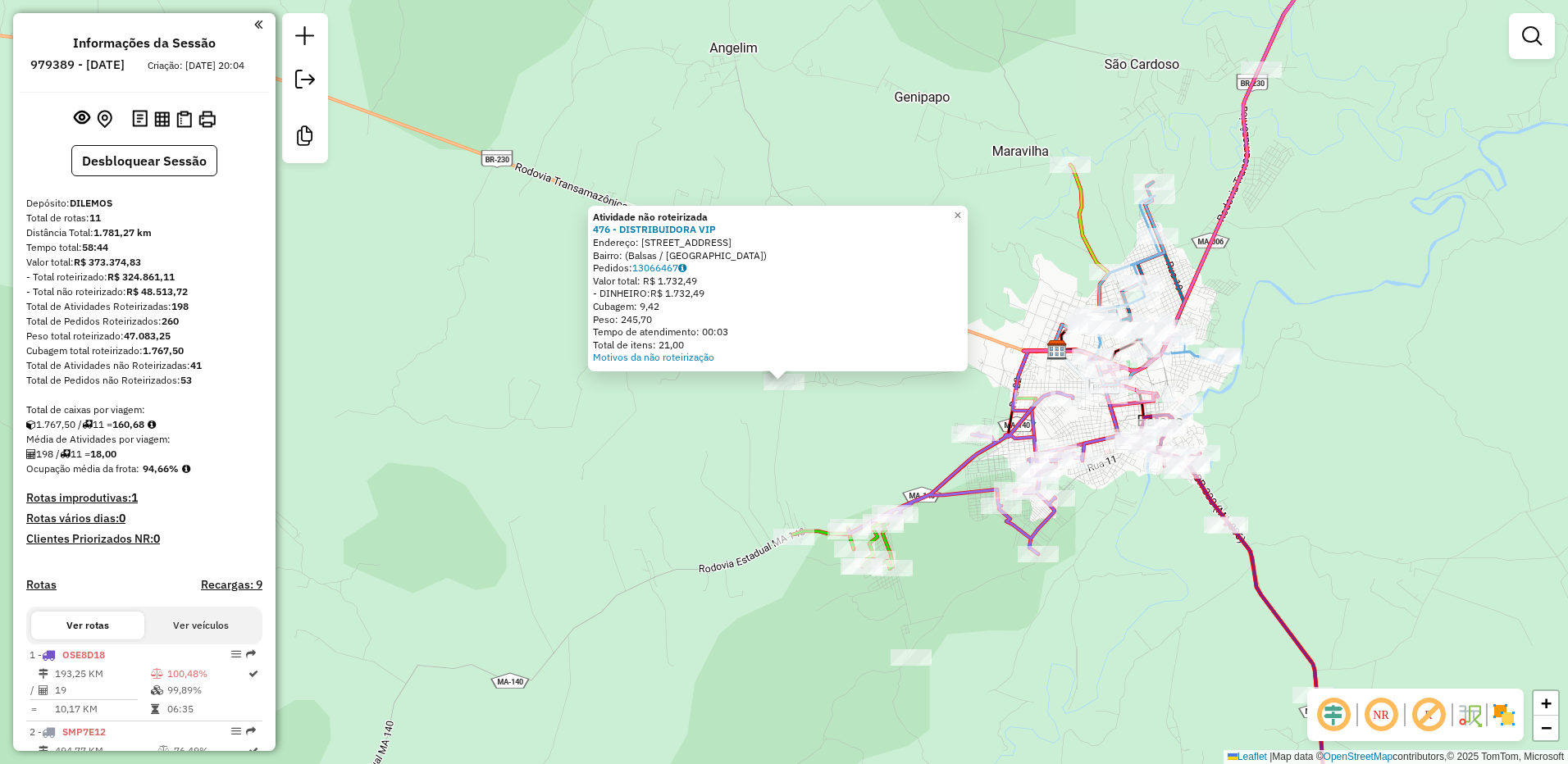
click at [786, 459] on div "Atividade não roteirizada 476 - DISTRIBUIDORA VIP Endereço: [STREET_ADDRESS] Pe…" at bounding box center [784, 382] width 1568 height 764
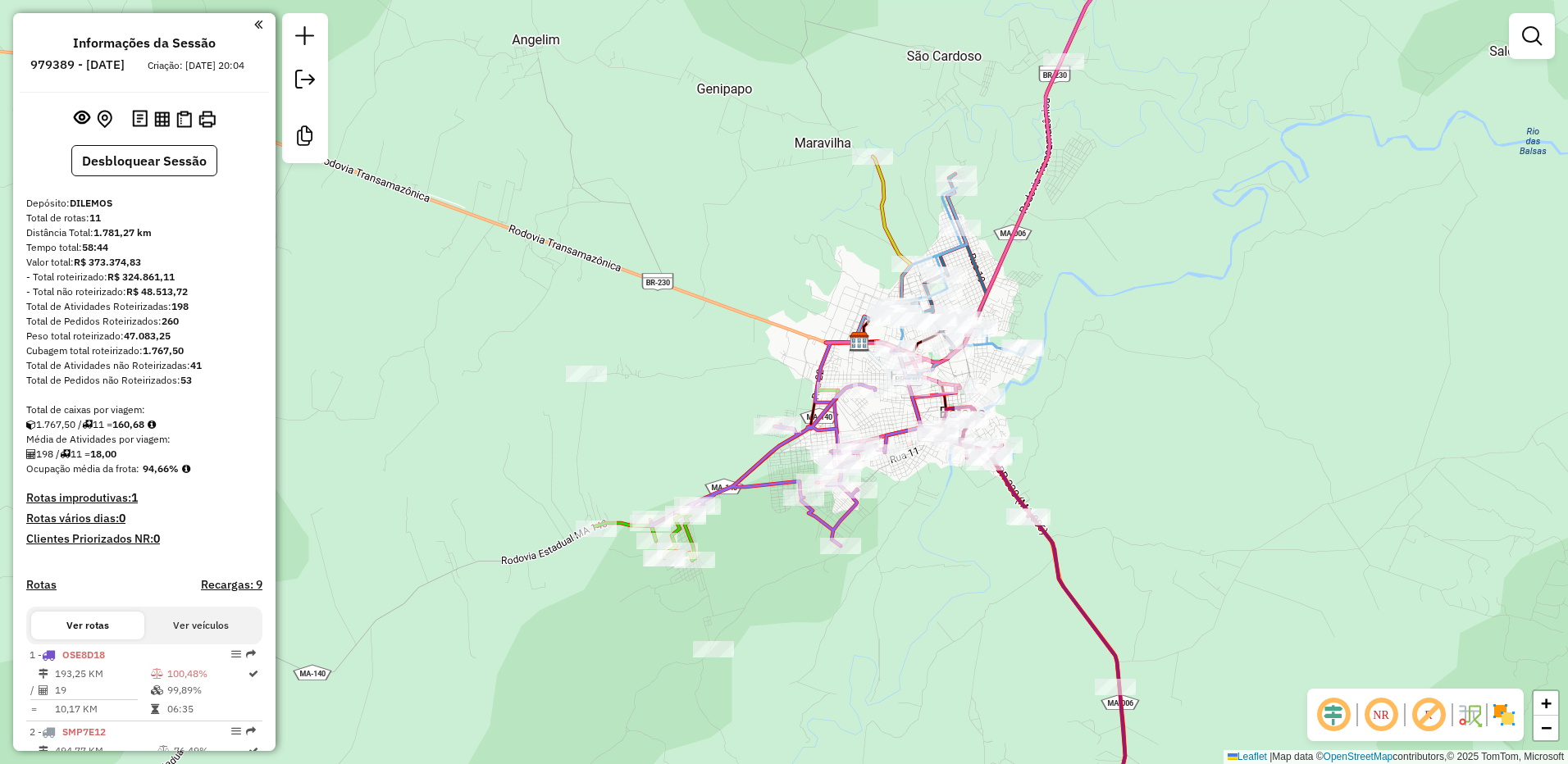
drag, startPoint x: 842, startPoint y: 435, endPoint x: 609, endPoint y: 434, distance: 233.0
click at [618, 429] on div "Janela de atendimento Grade de atendimento Capacidade Transportadoras Veículos …" at bounding box center [784, 382] width 1568 height 764
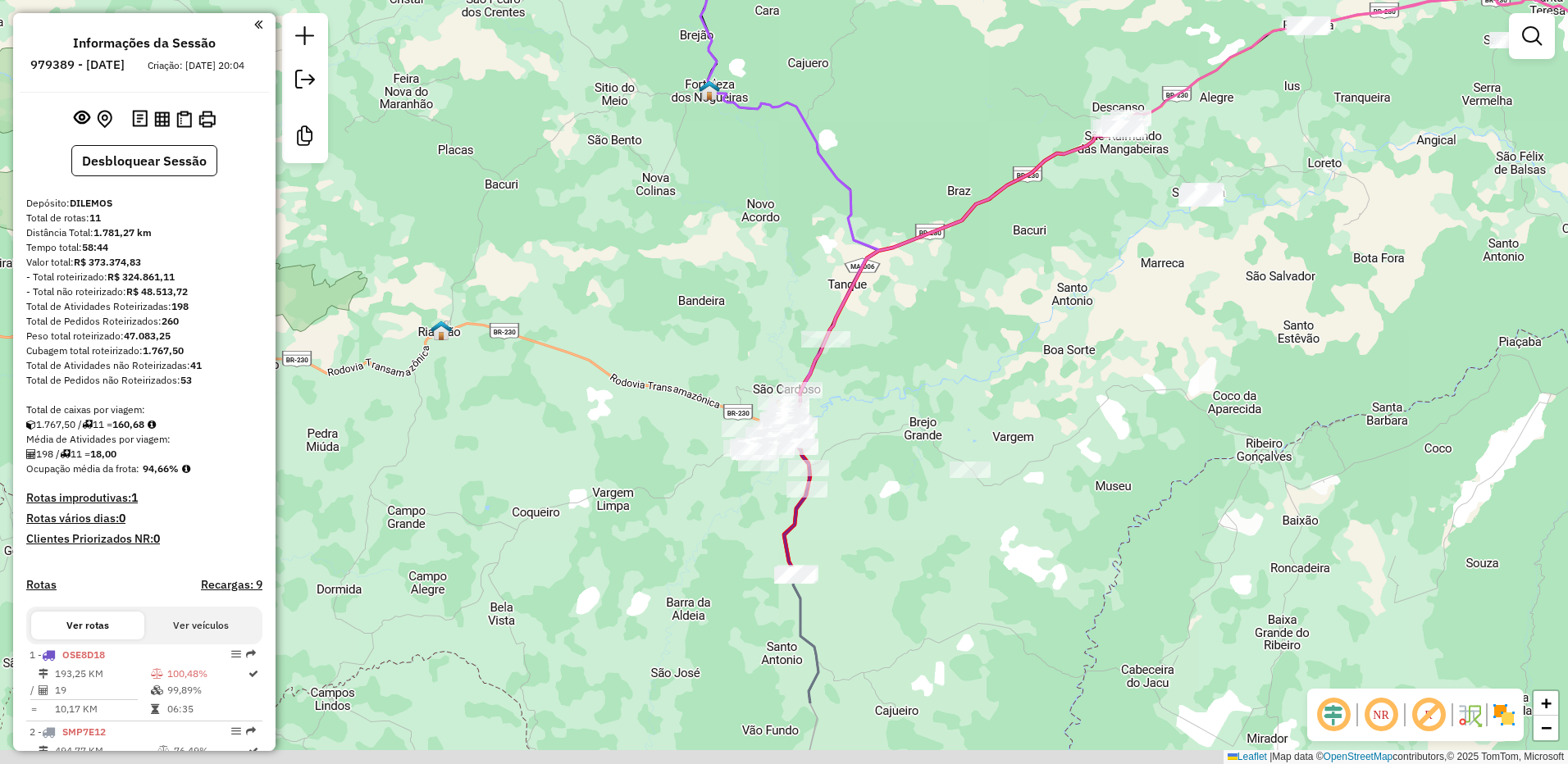
drag, startPoint x: 1005, startPoint y: 533, endPoint x: 941, endPoint y: 409, distance: 139.5
click at [942, 409] on div "Janela de atendimento Grade de atendimento Capacidade Transportadoras Veículos …" at bounding box center [784, 382] width 1568 height 764
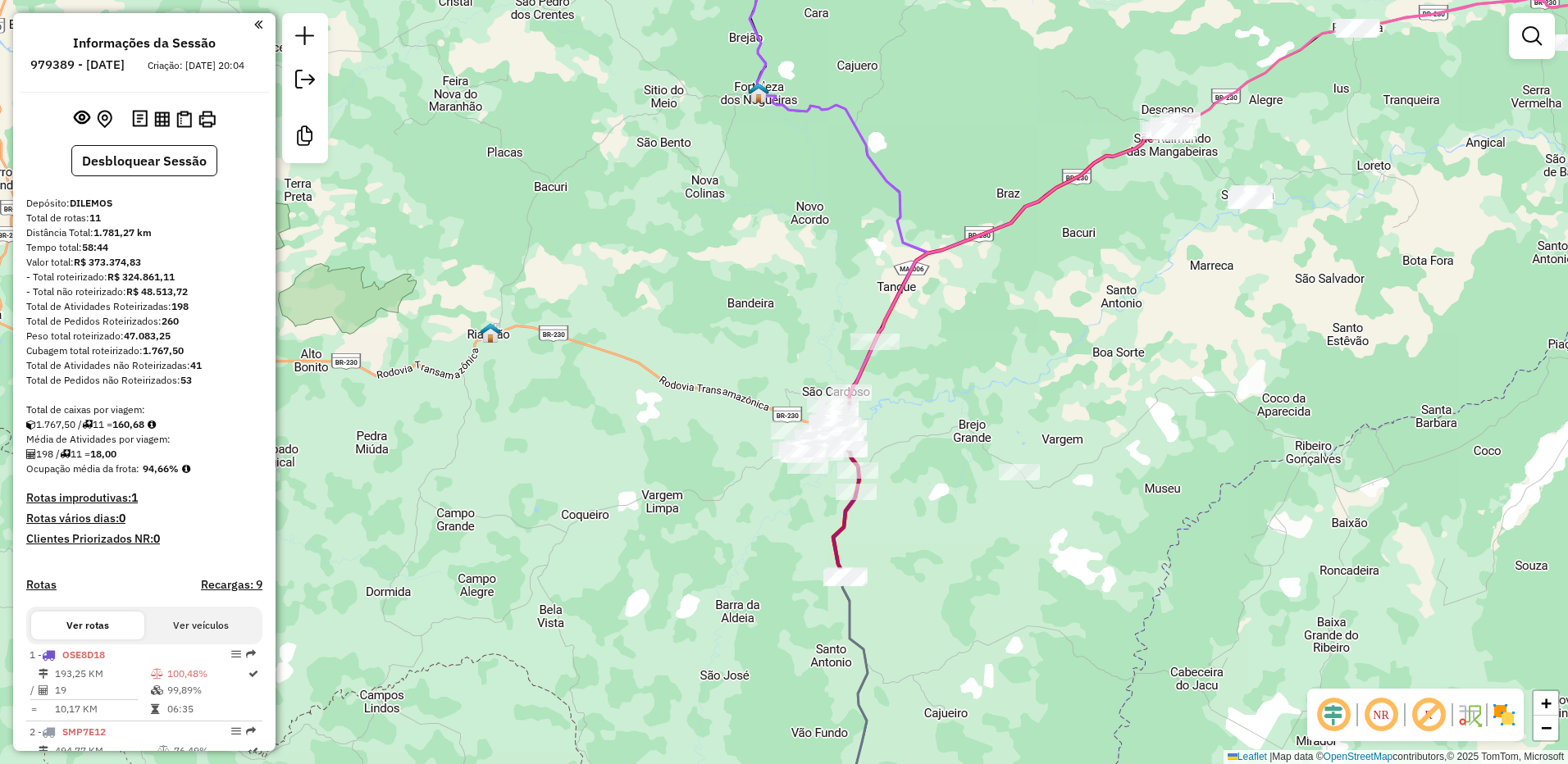
drag, startPoint x: 933, startPoint y: 400, endPoint x: 916, endPoint y: 489, distance: 90.6
click at [928, 486] on div "Janela de atendimento Grade de atendimento Capacidade Transportadoras Veículos …" at bounding box center [784, 382] width 1568 height 764
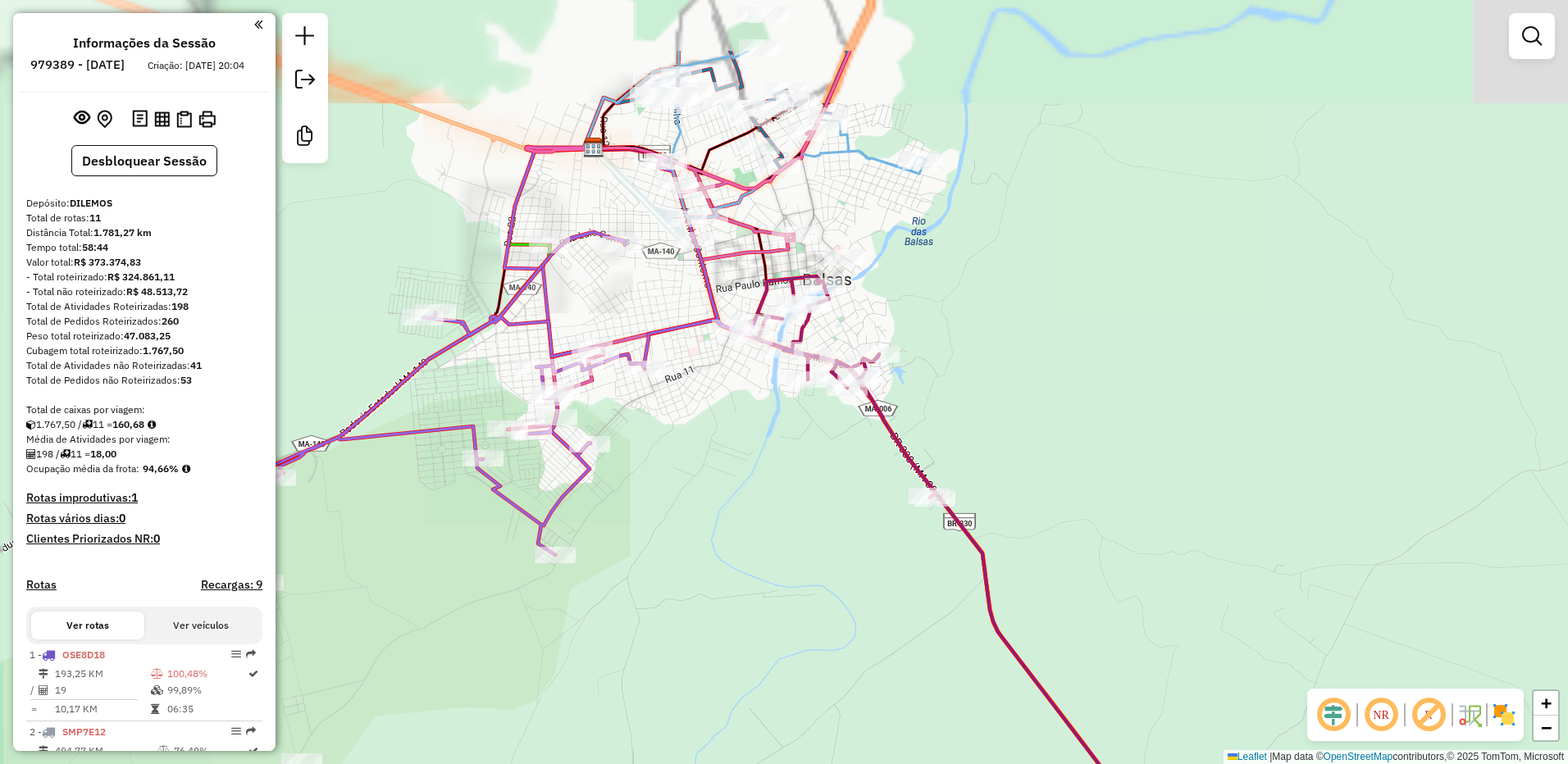
drag, startPoint x: 971, startPoint y: 357, endPoint x: 1003, endPoint y: 520, distance: 166.1
click at [1003, 519] on div "Janela de atendimento Grade de atendimento Capacidade Transportadoras Veículos …" at bounding box center [784, 382] width 1568 height 764
